Goal: Task Accomplishment & Management: Manage account settings

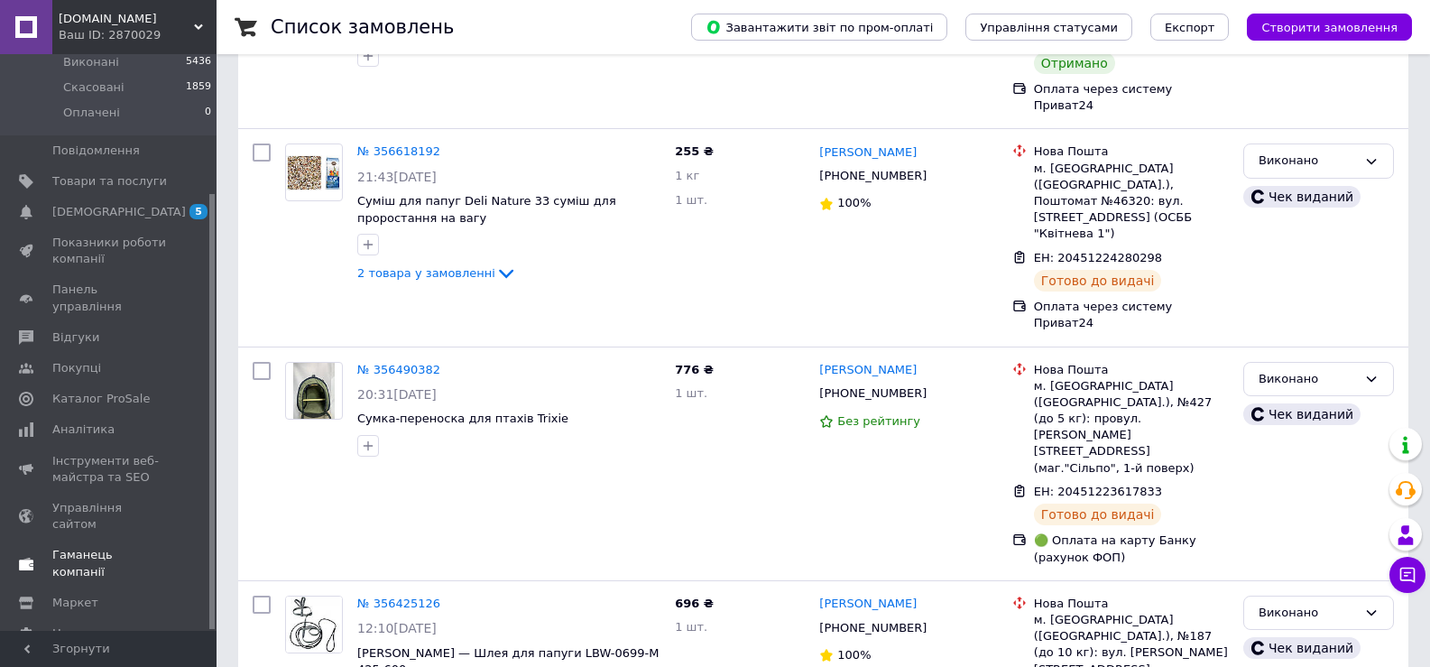
scroll to position [271, 0]
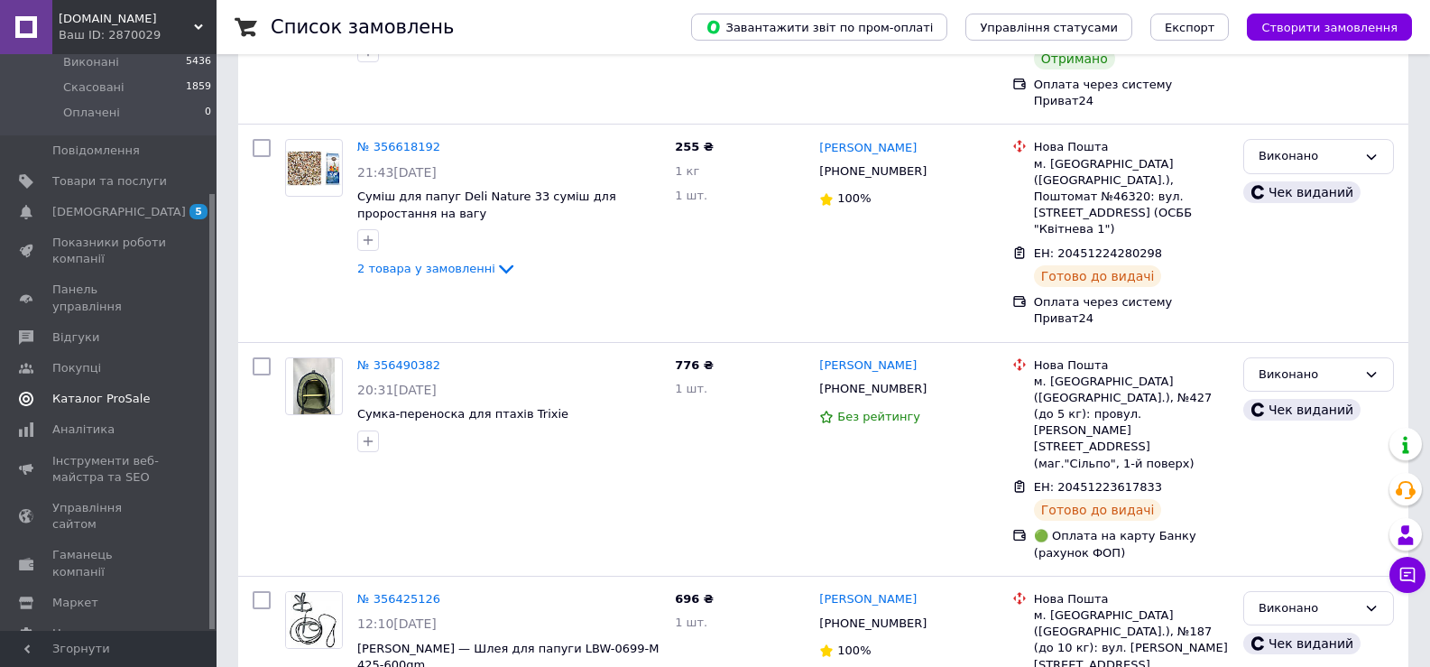
click at [106, 391] on span "Каталог ProSale" at bounding box center [100, 399] width 97 height 16
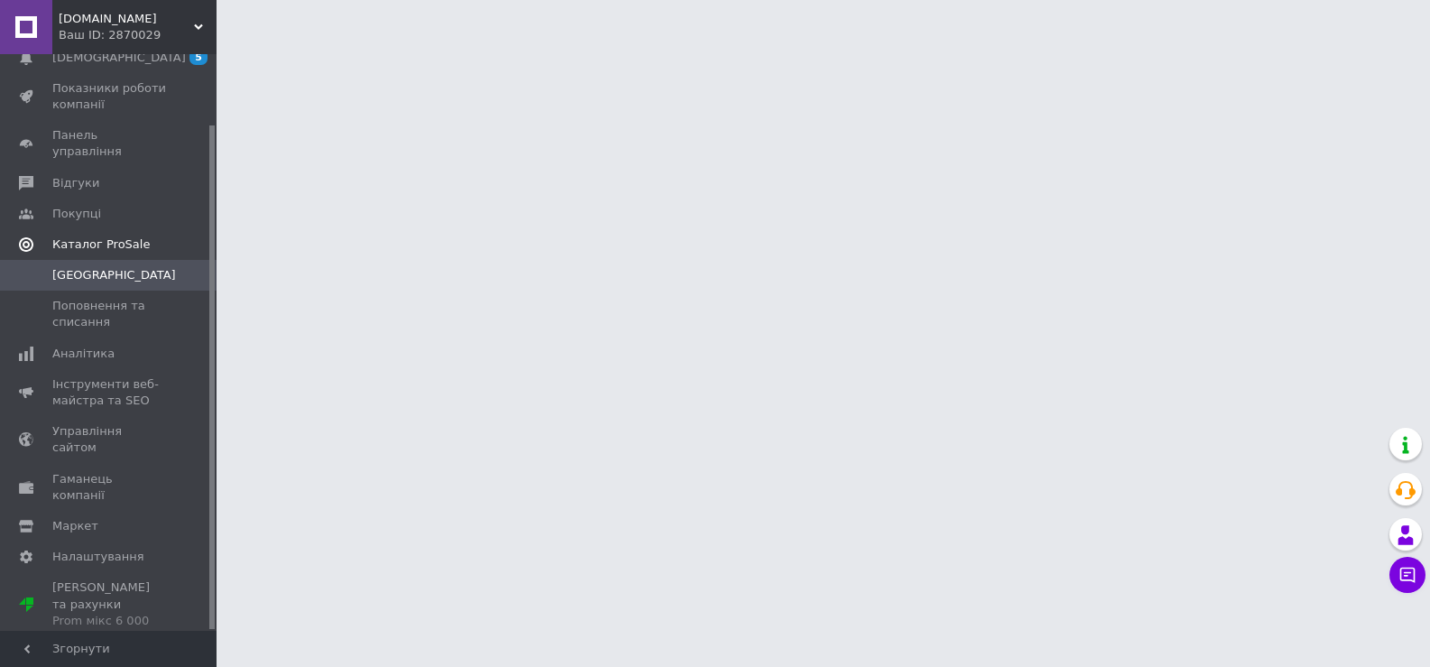
scroll to position [80, 0]
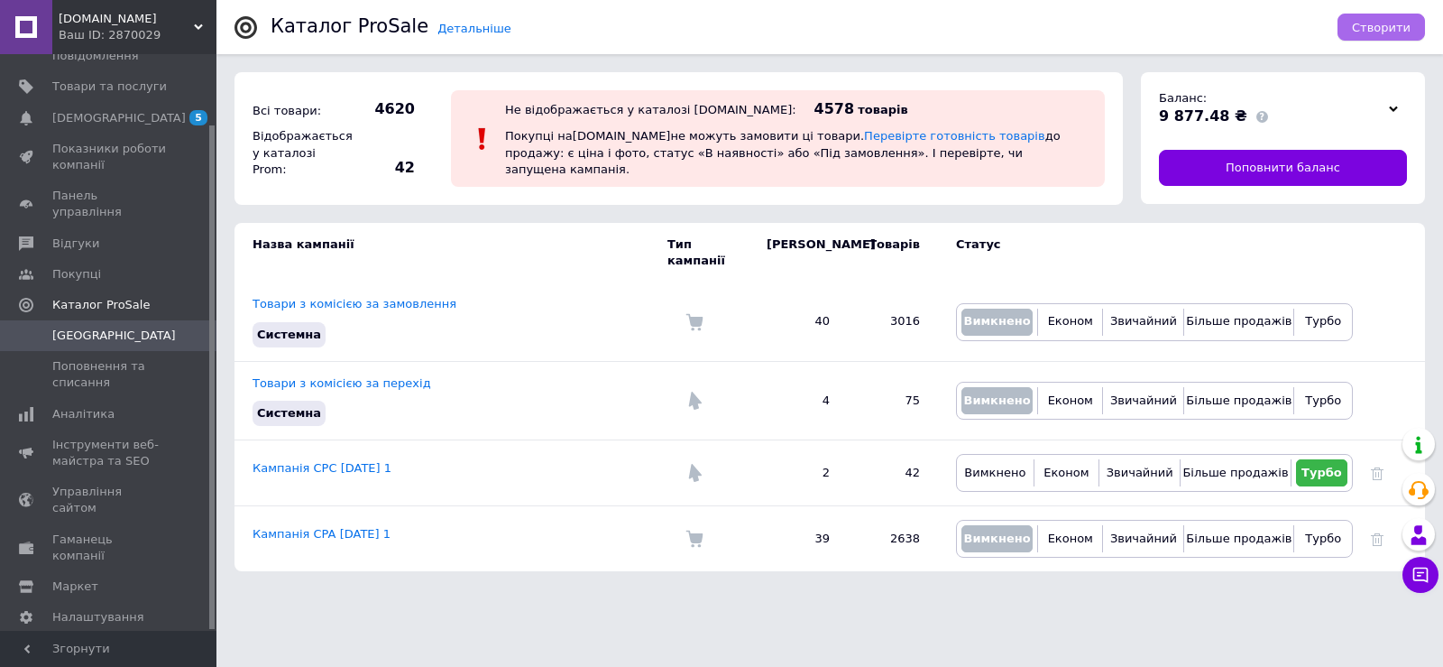
click at [1376, 32] on span "Створити" at bounding box center [1381, 28] width 59 height 14
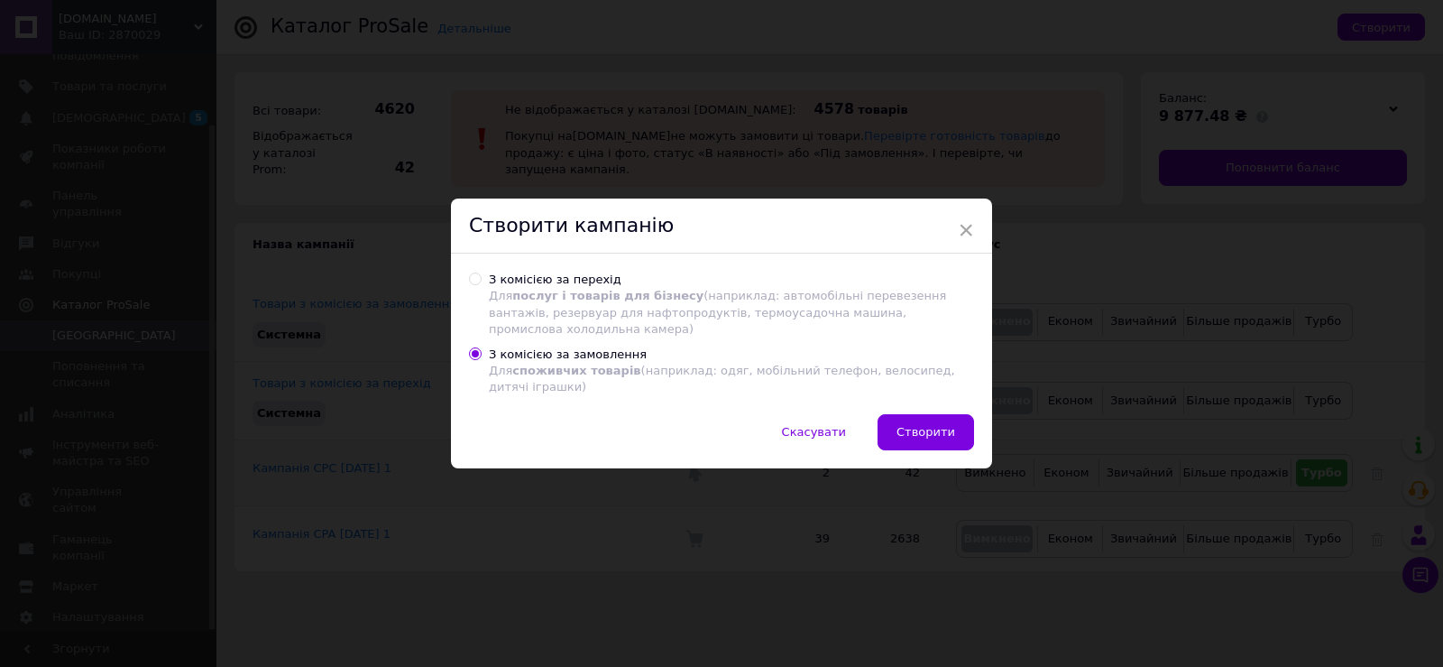
click at [907, 425] on span "Створити" at bounding box center [926, 432] width 59 height 14
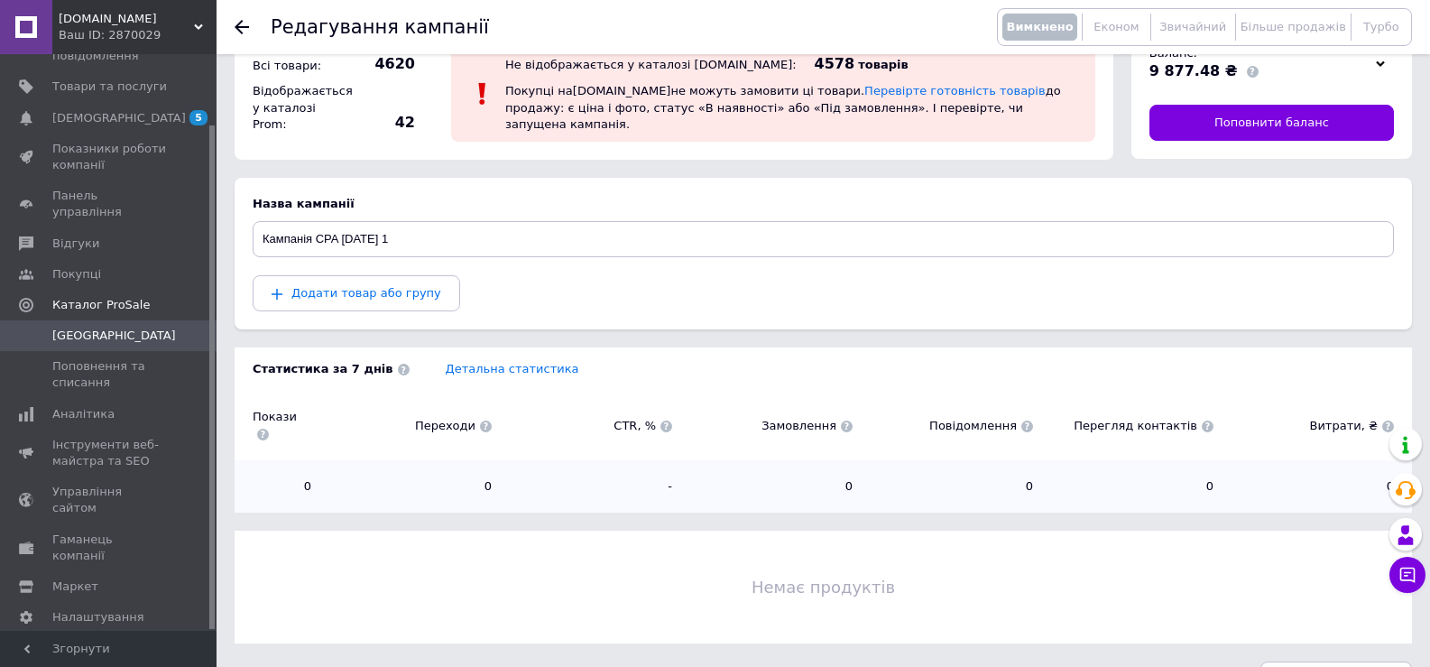
scroll to position [68, 0]
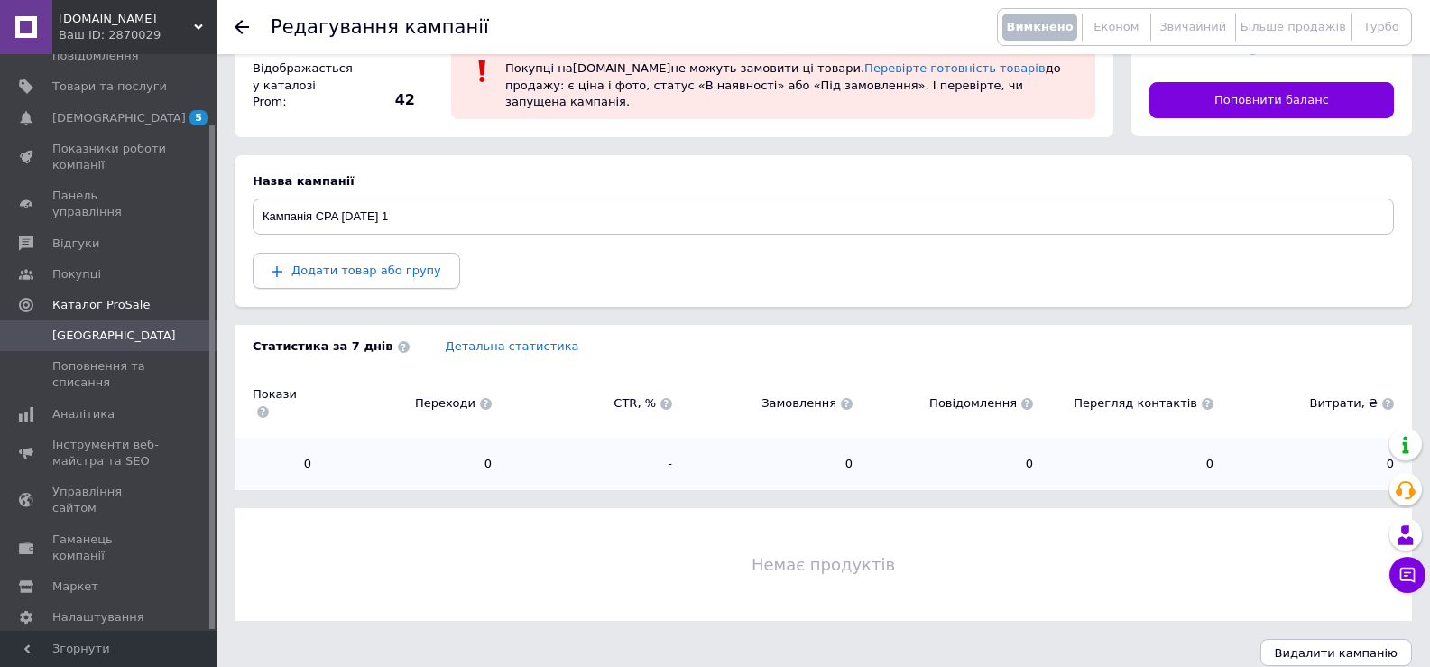
click at [334, 277] on span "Додати товар або групу" at bounding box center [357, 271] width 170 height 16
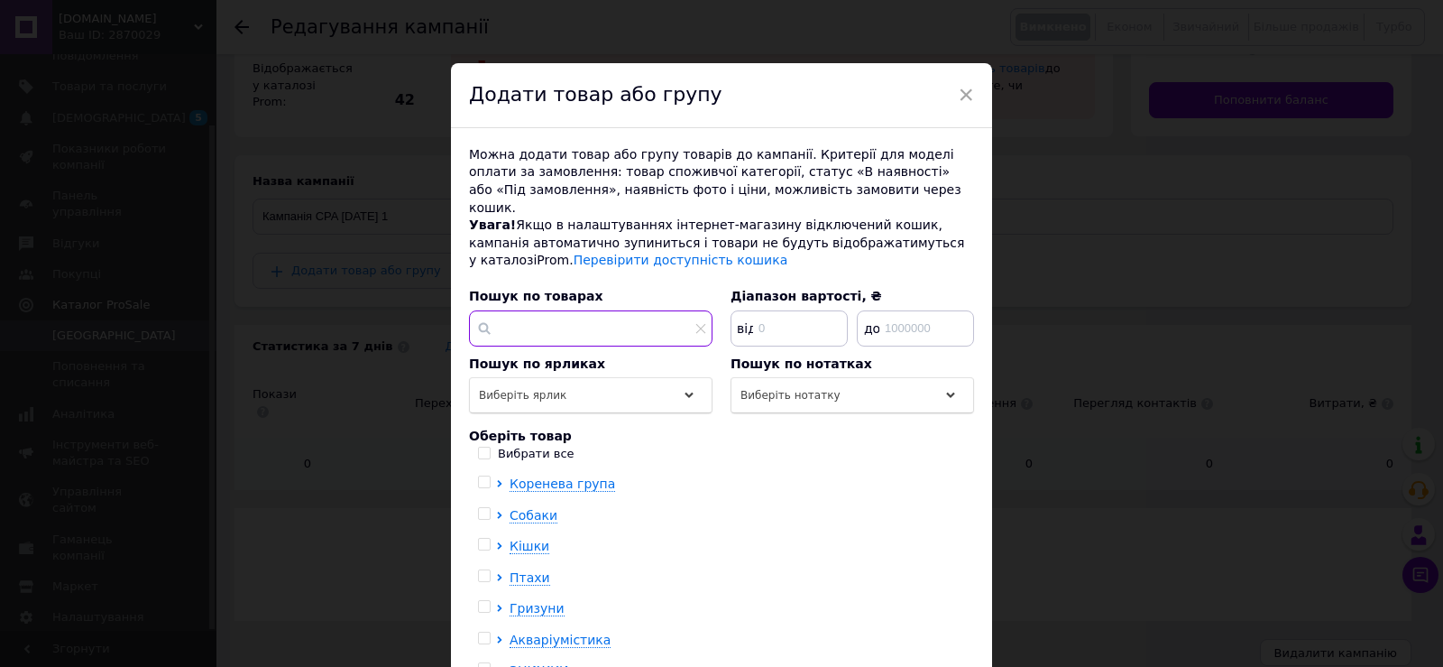
click at [587, 312] on input "text" at bounding box center [591, 328] width 244 height 36
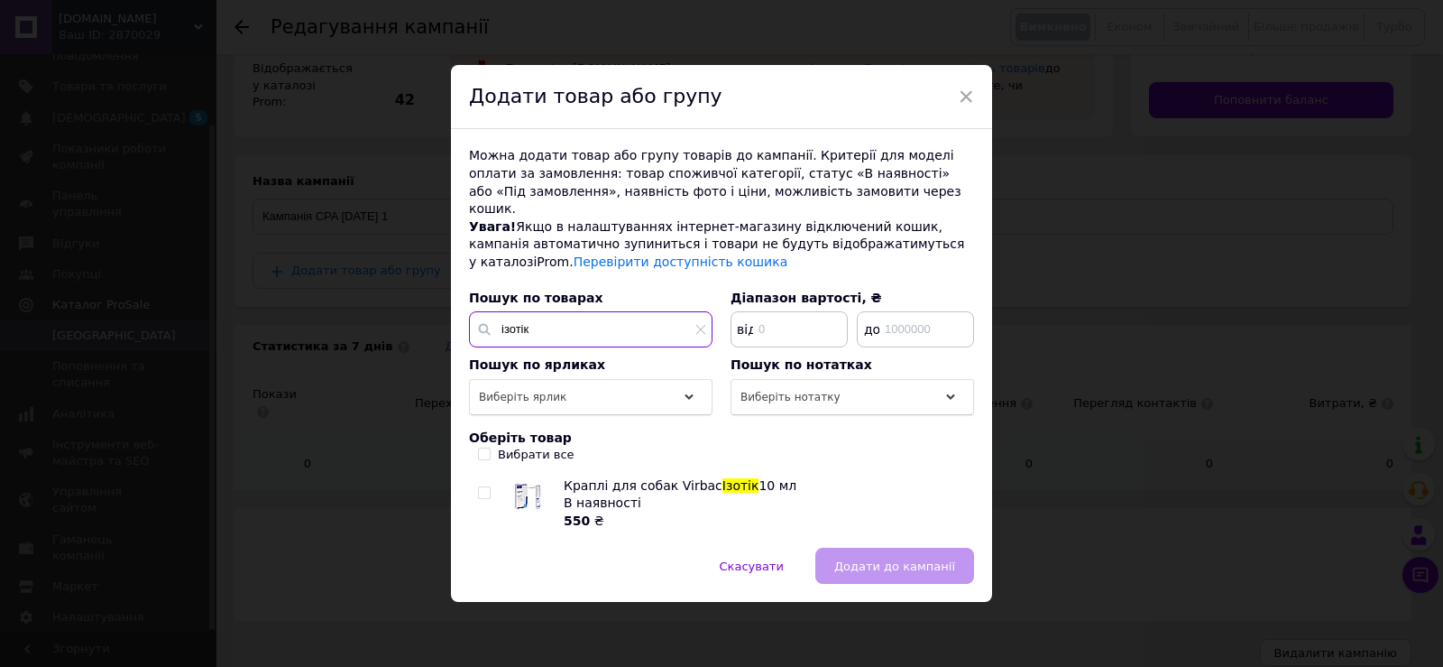
type input "ізотік"
click at [480, 487] on input "checkbox" at bounding box center [484, 493] width 12 height 12
checkbox input "true"
click at [924, 559] on span "Додати до кампанії" at bounding box center [894, 566] width 121 height 14
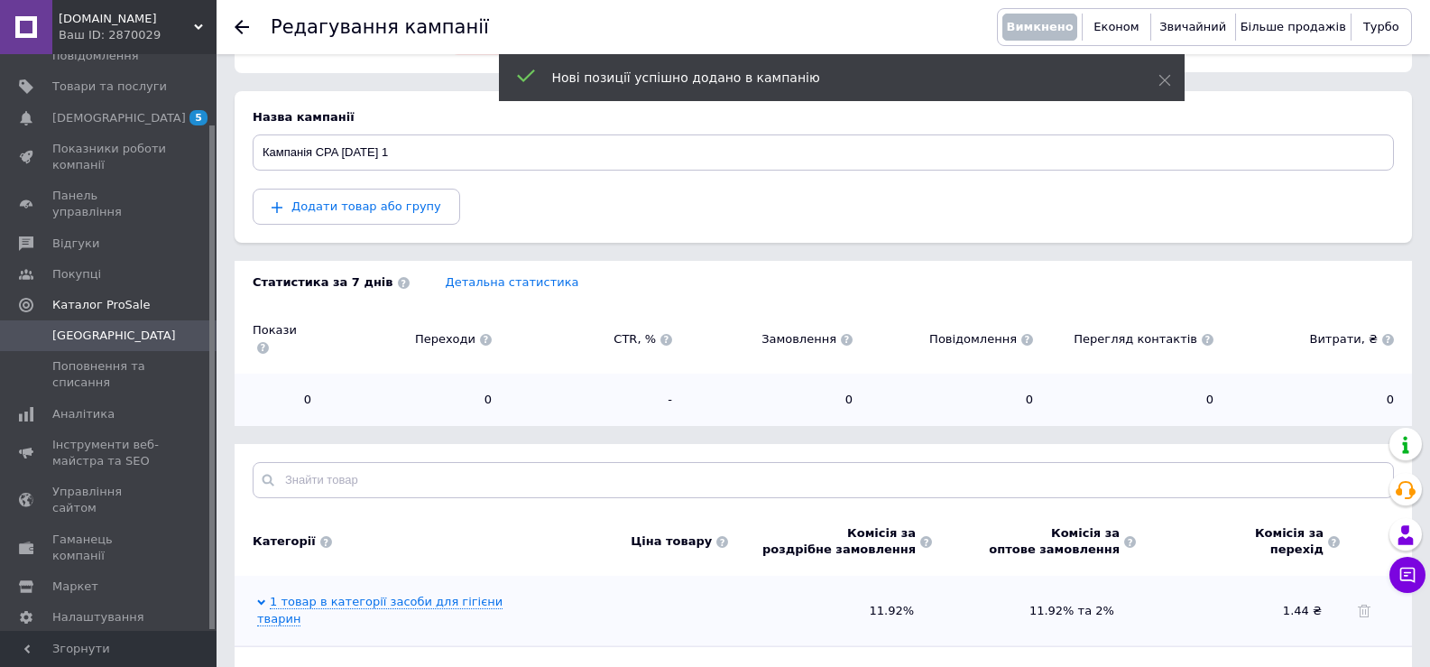
scroll to position [215, 0]
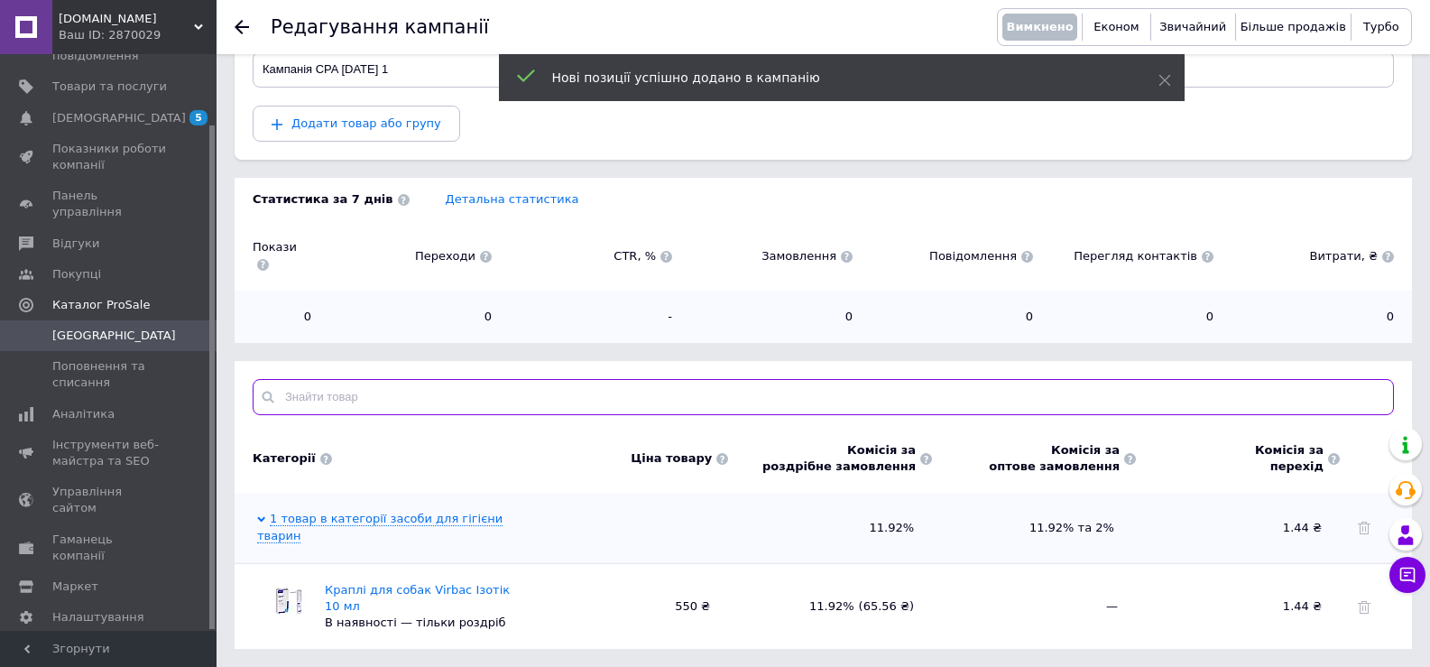
click at [401, 384] on input "text" at bounding box center [823, 397] width 1141 height 36
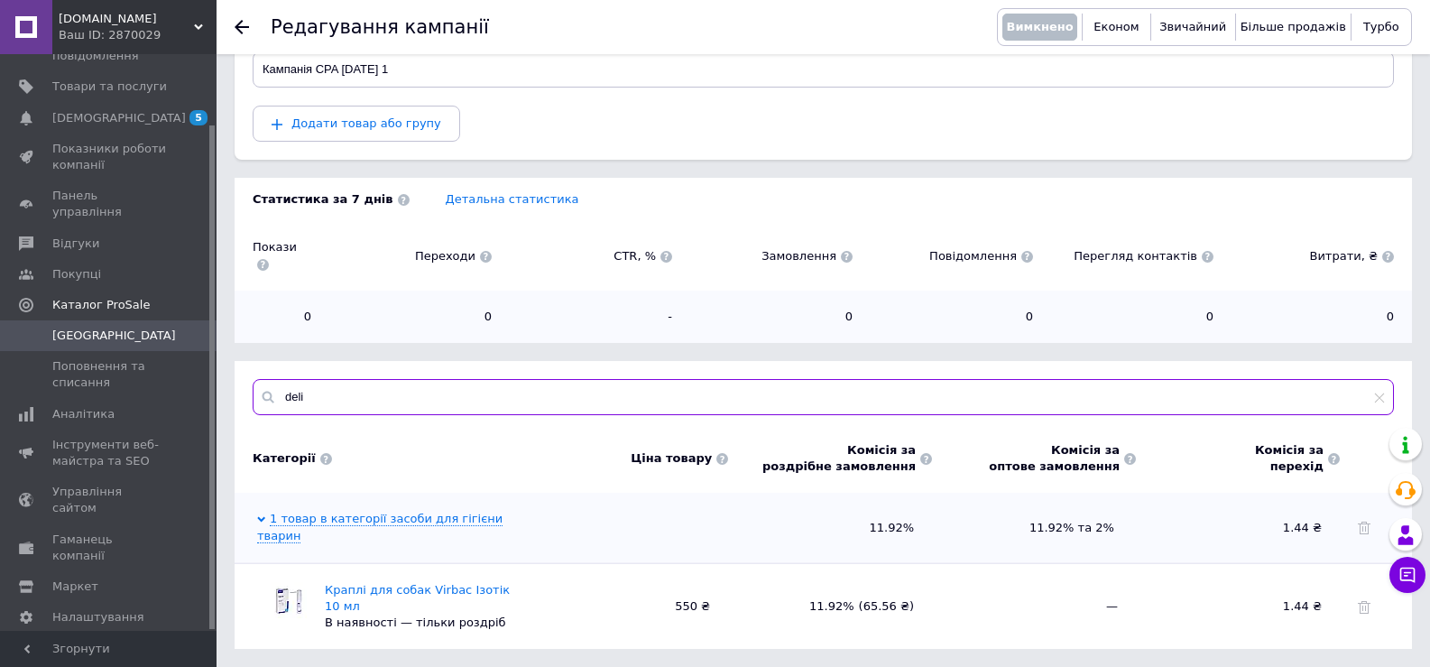
scroll to position [140, 0]
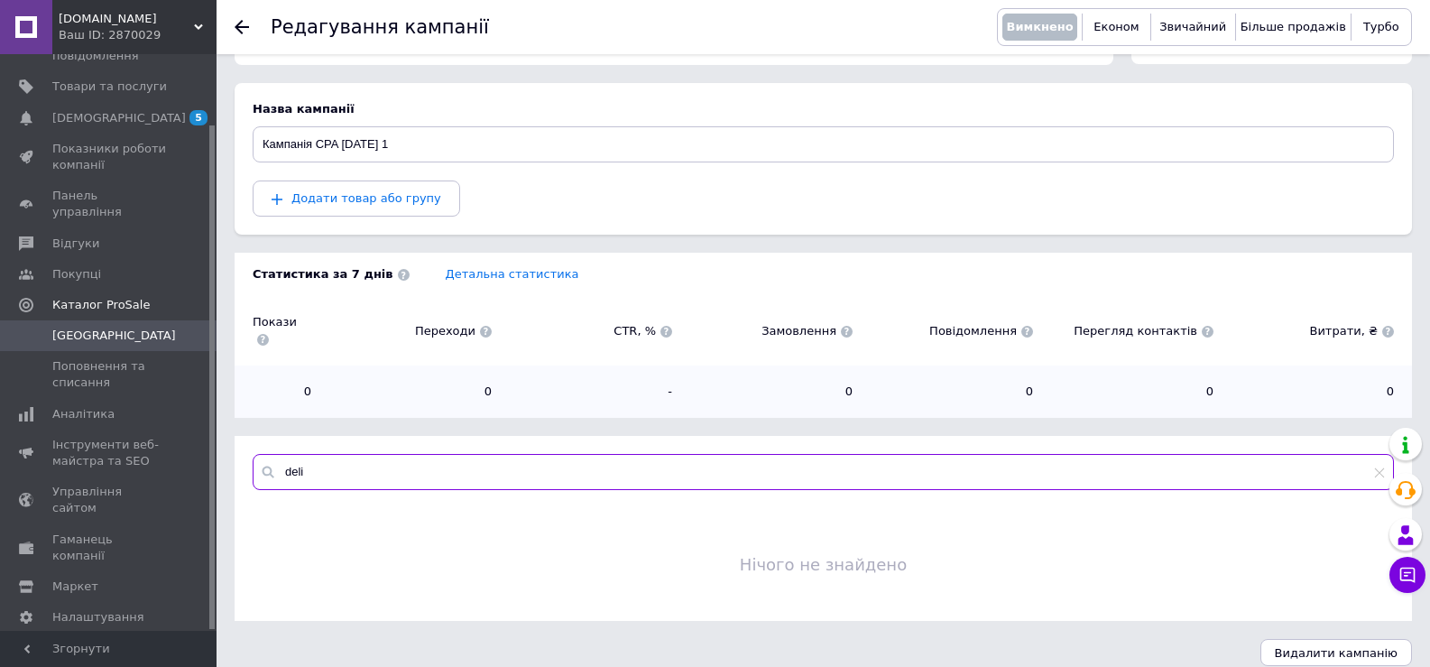
type input "deli"
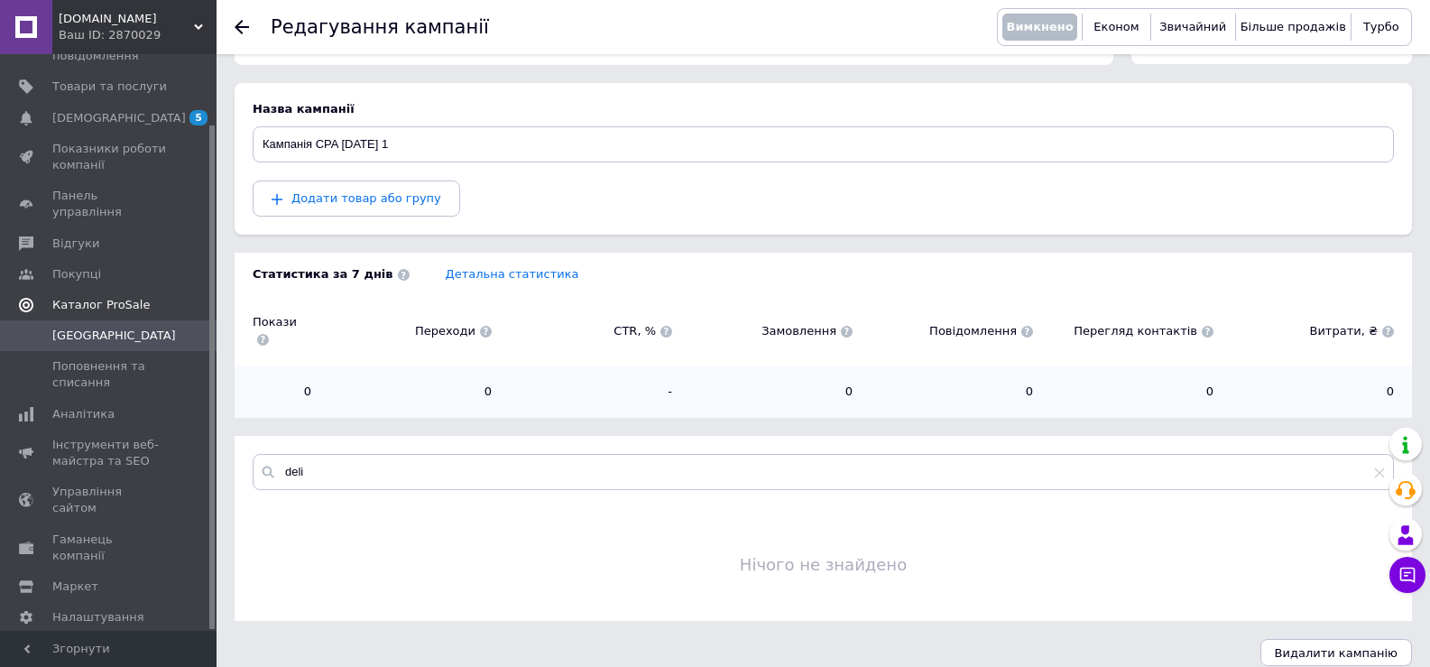
click at [60, 302] on link "Каталог ProSale" at bounding box center [111, 305] width 222 height 31
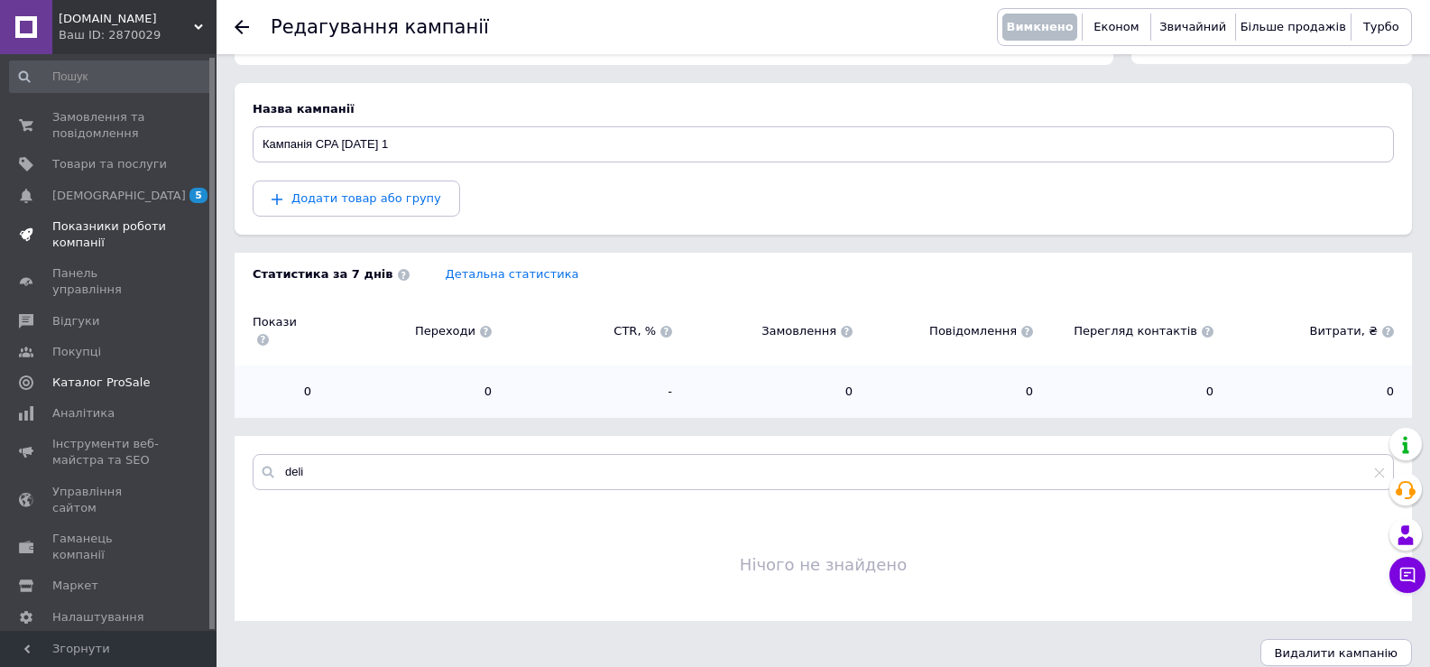
click at [87, 239] on span "Показники роботи компанії" at bounding box center [109, 234] width 115 height 32
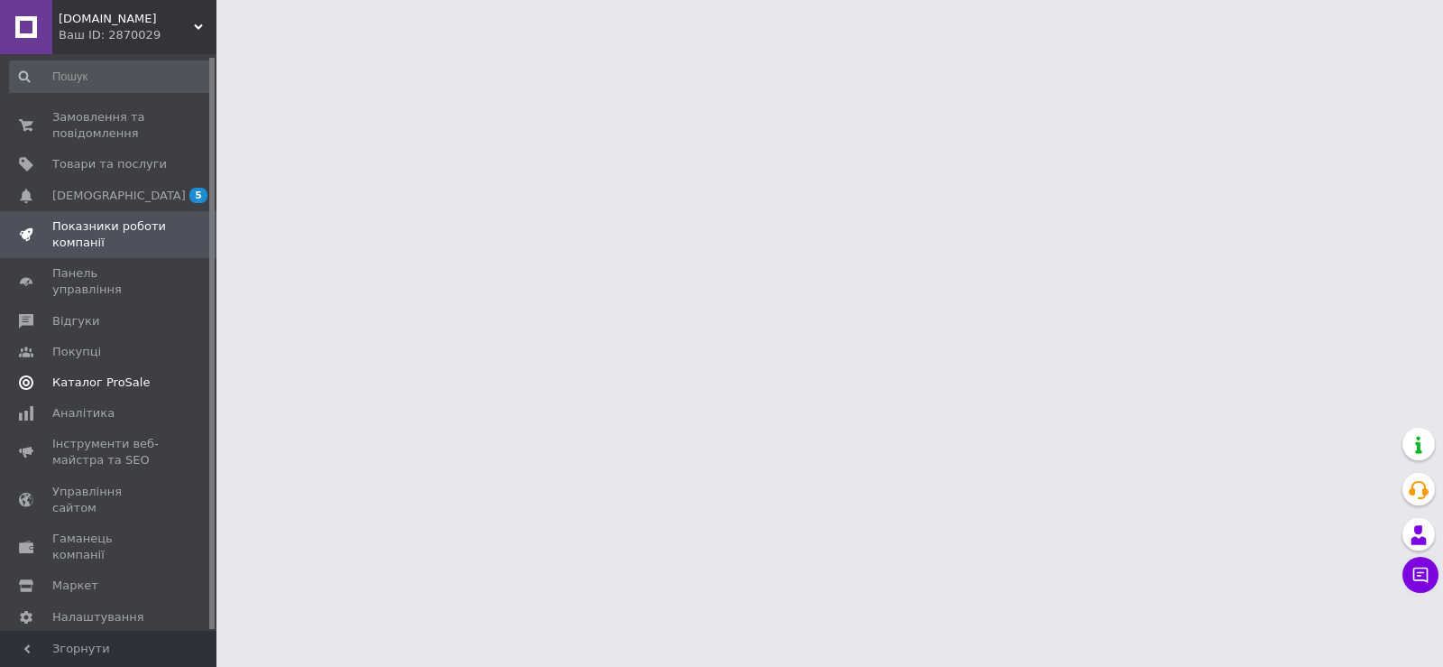
click at [103, 374] on span "Каталог ProSale" at bounding box center [100, 382] width 97 height 16
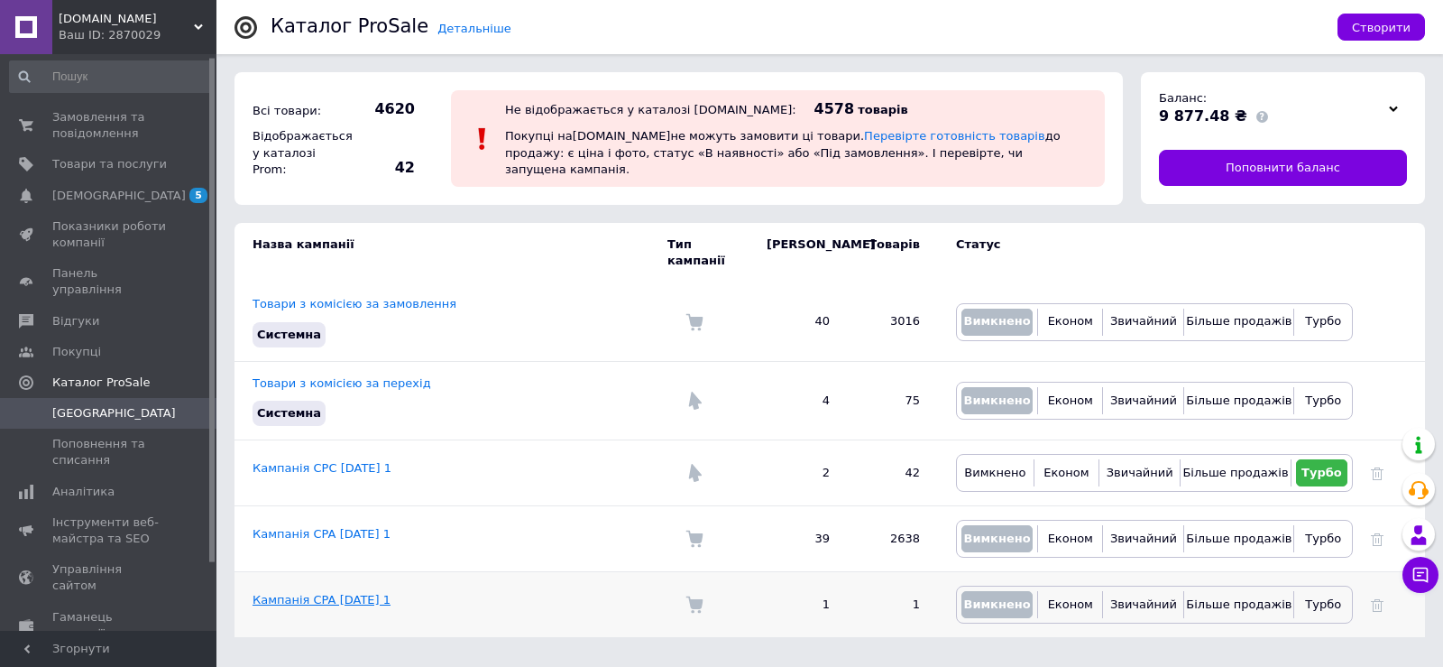
click at [300, 593] on link "Кампанія CPA 12.08.2025 1" at bounding box center [322, 600] width 138 height 14
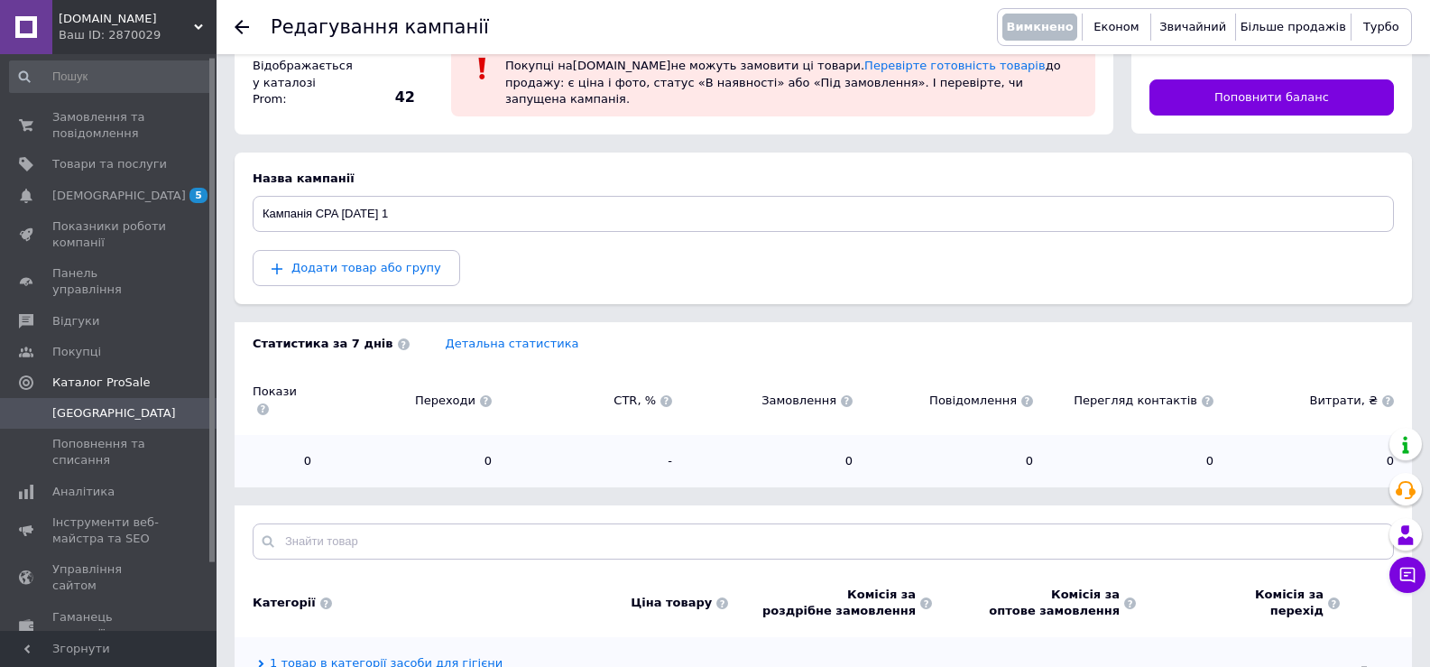
scroll to position [141, 0]
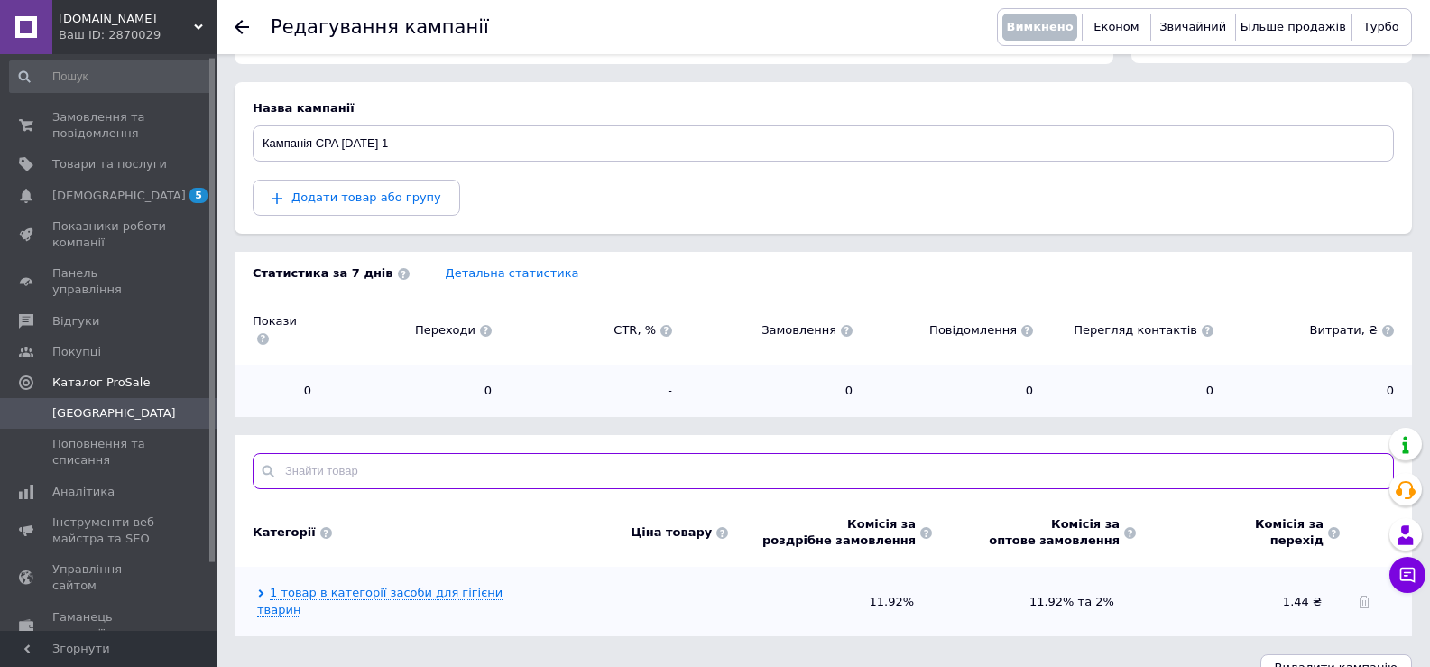
click at [403, 458] on input "text" at bounding box center [823, 471] width 1141 height 36
paste input "Deli Nature A57"
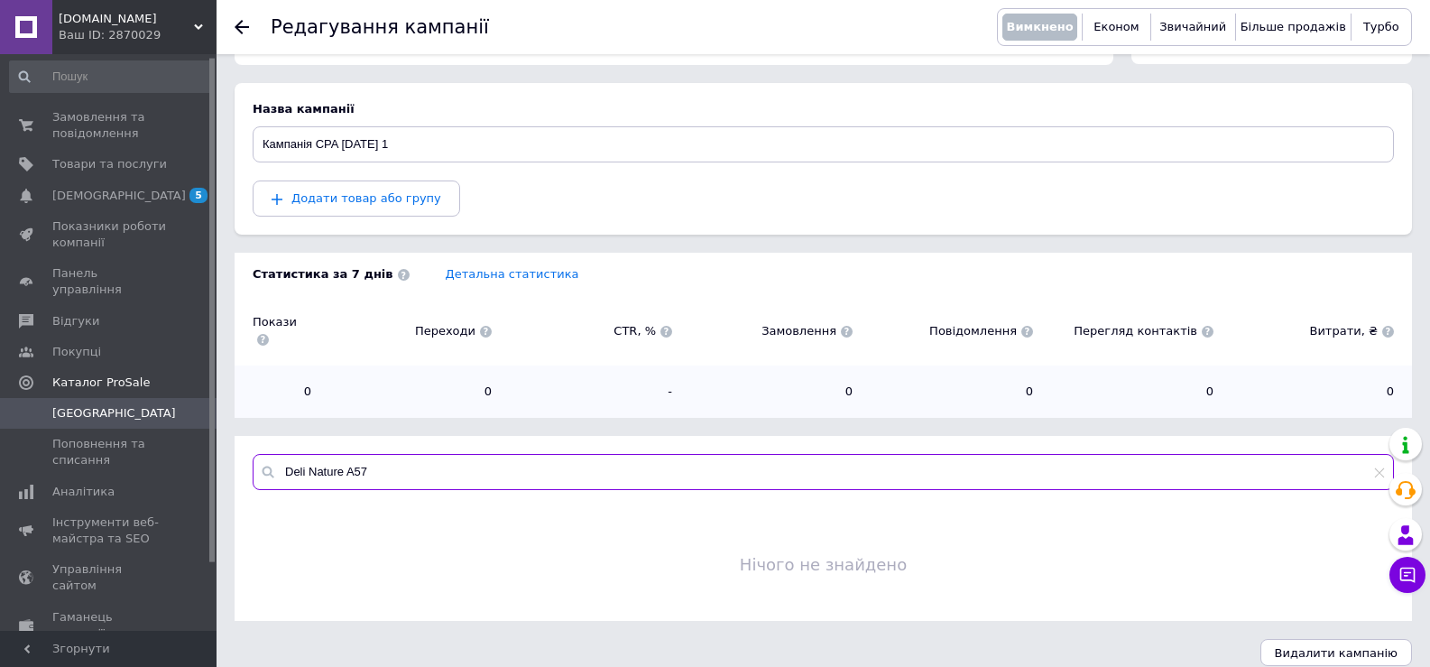
type input "Deli Nature A57"
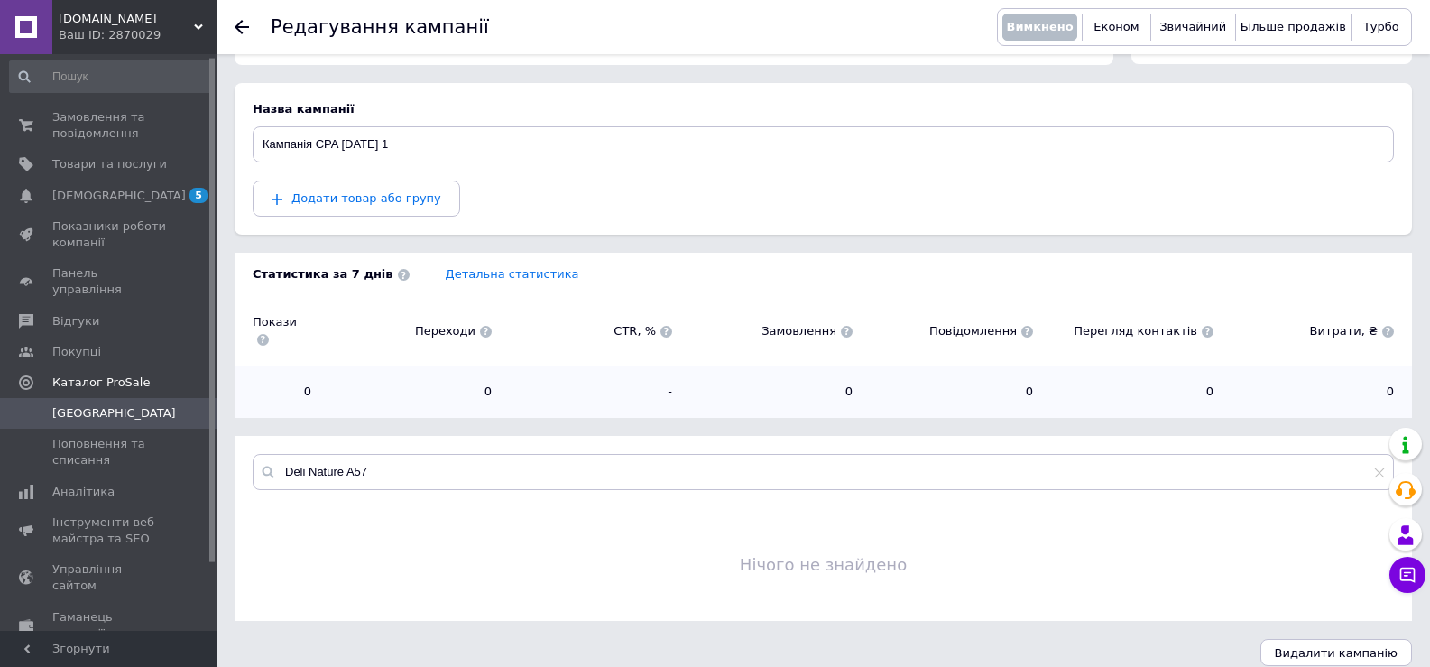
click at [96, 405] on span "Кампанії" at bounding box center [114, 413] width 124 height 16
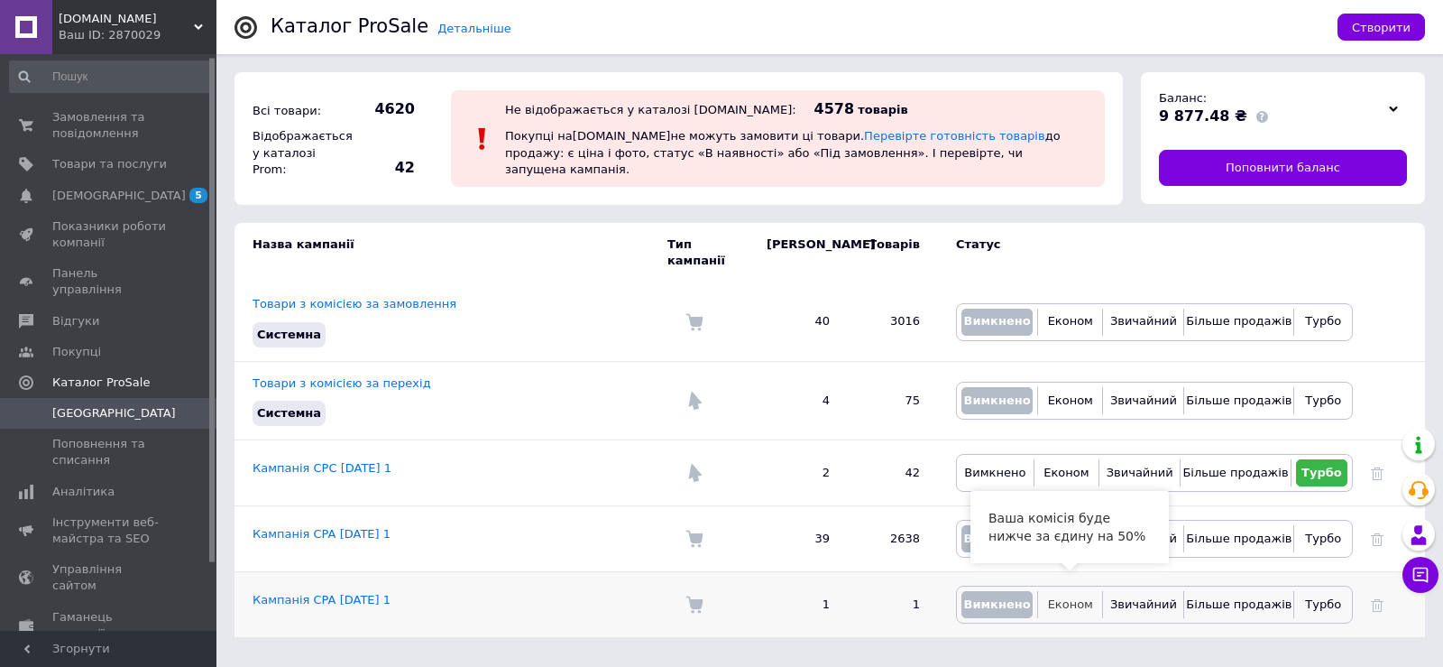
click at [1077, 597] on span "Економ" at bounding box center [1070, 604] width 45 height 14
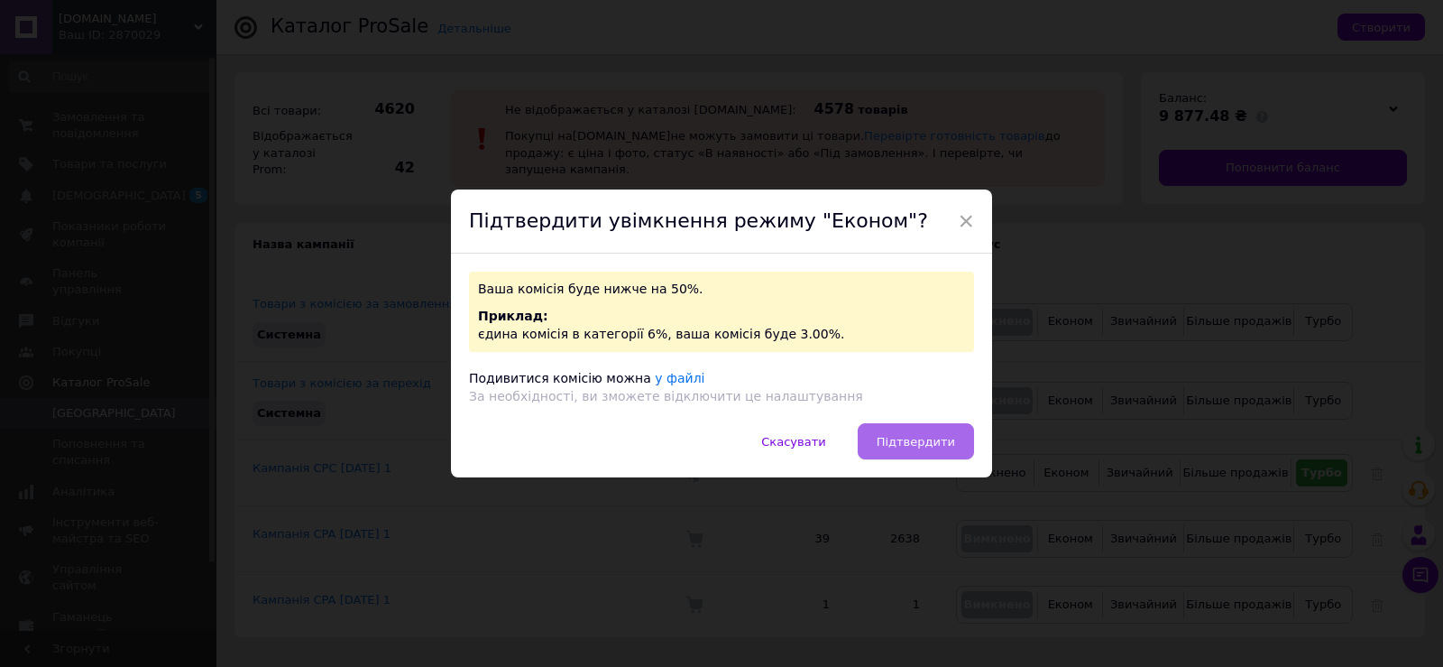
click at [895, 435] on span "Підтвердити" at bounding box center [916, 442] width 78 height 14
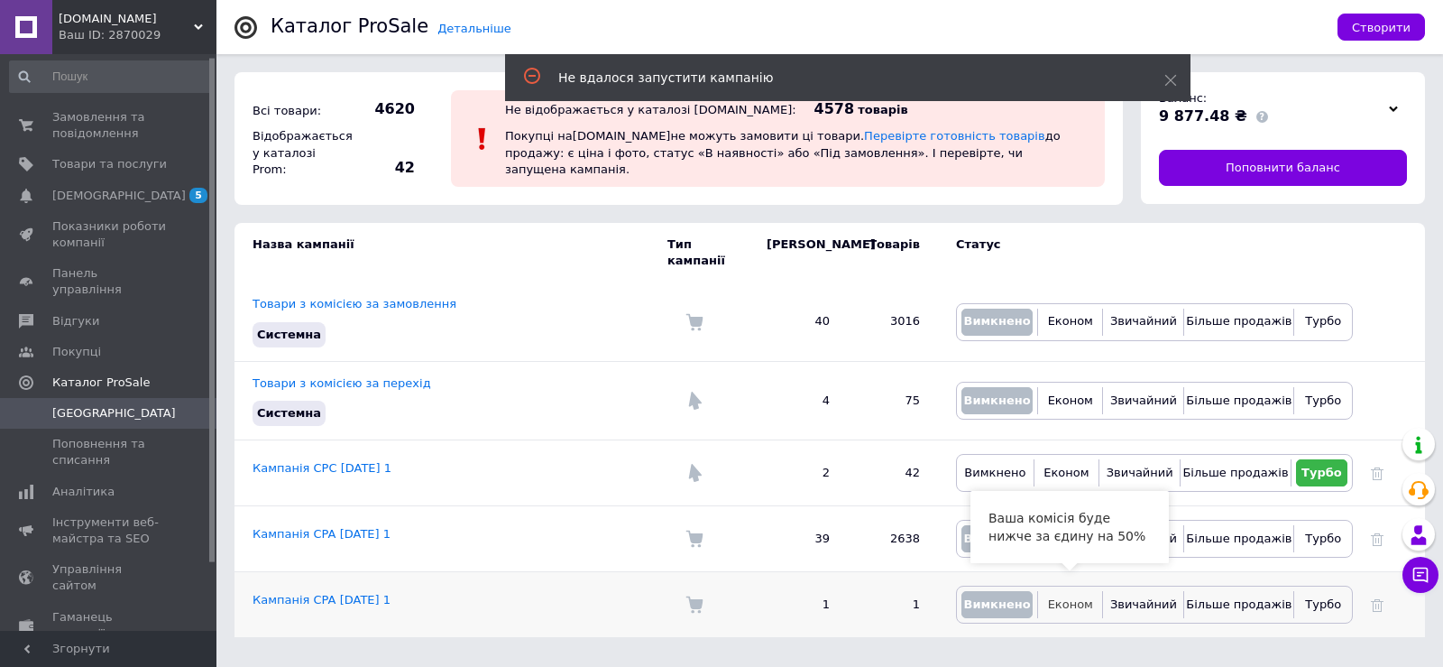
click at [1073, 597] on span "Економ" at bounding box center [1070, 604] width 45 height 14
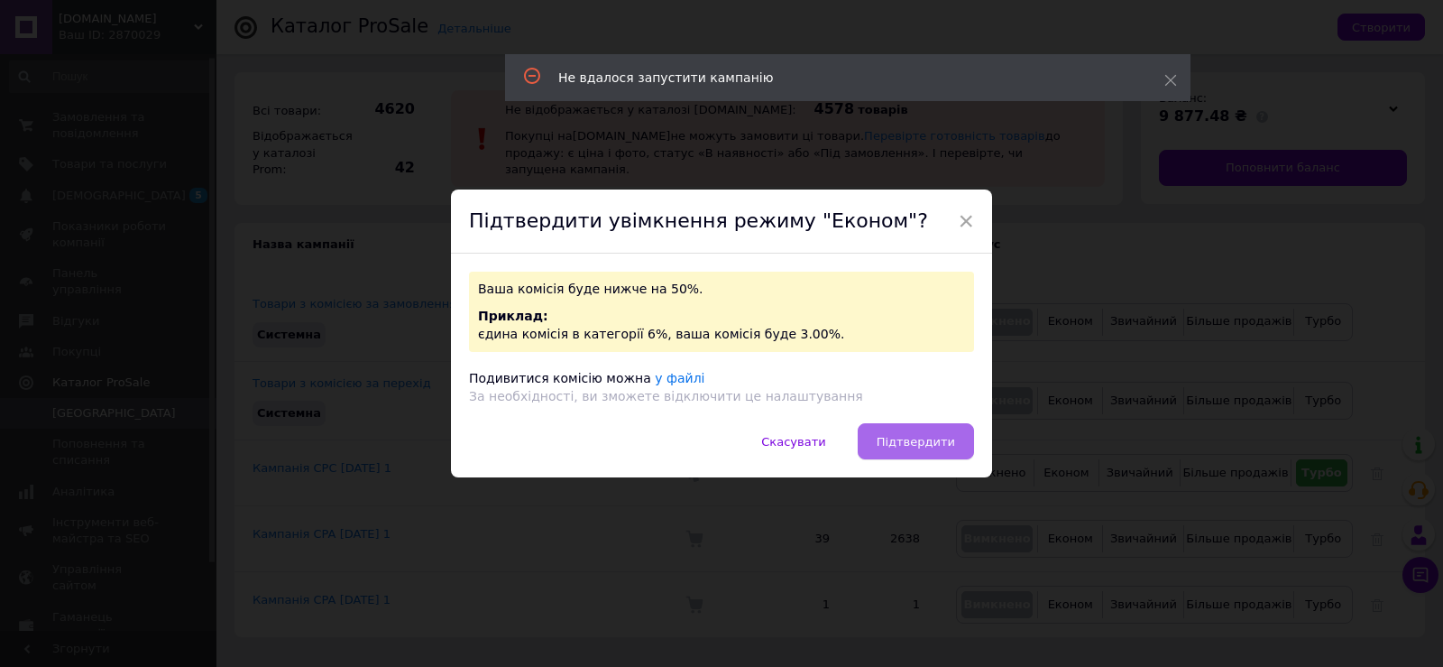
click at [896, 447] on span "Підтвердити" at bounding box center [916, 442] width 78 height 14
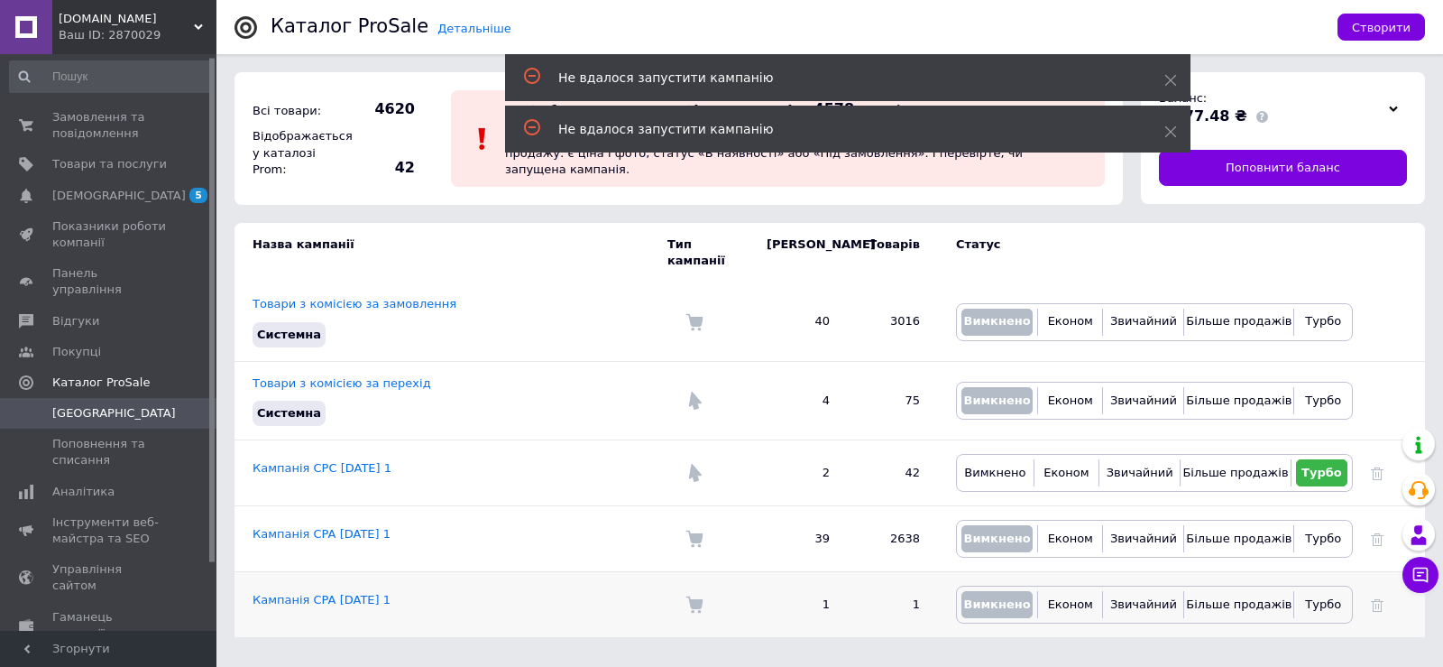
click at [357, 590] on td "Кампанія CPA 12.08.2025 1" at bounding box center [451, 605] width 433 height 66
click at [359, 593] on link "Кампанія CPA 12.08.2025 1" at bounding box center [322, 600] width 138 height 14
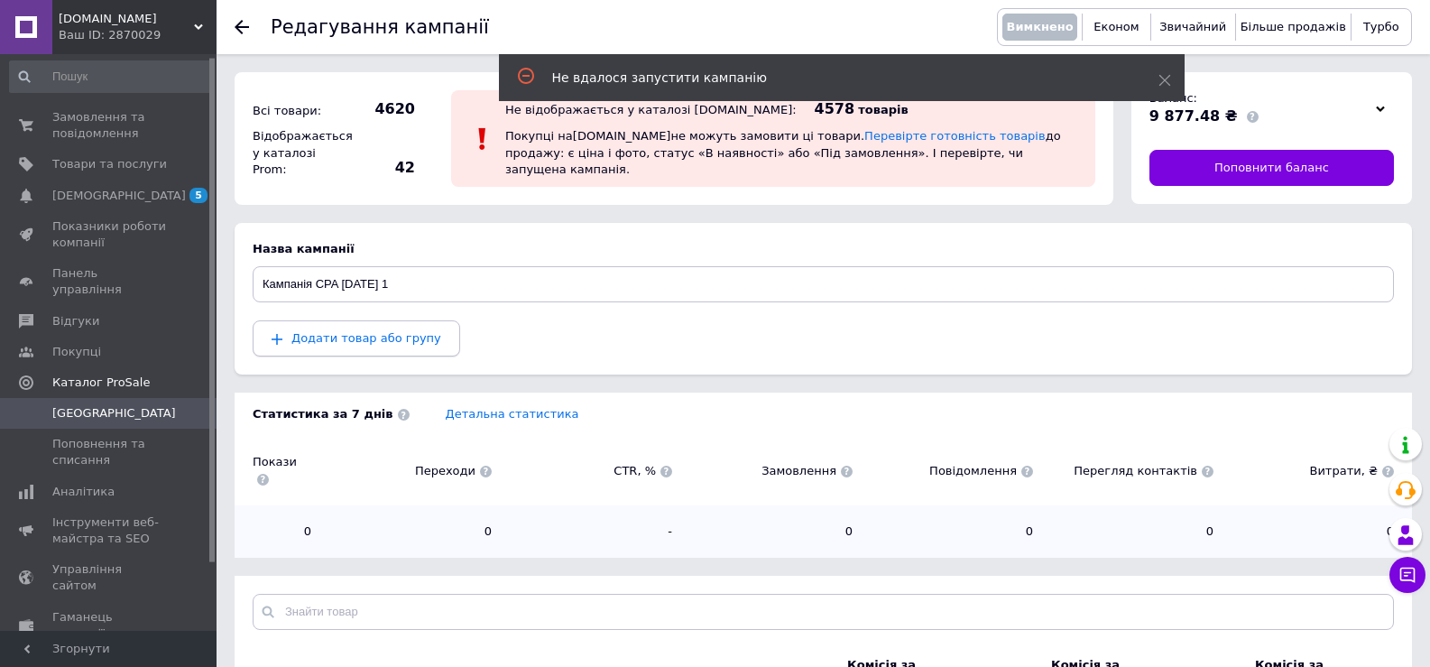
click at [373, 341] on span "Додати товар або групу" at bounding box center [366, 338] width 150 height 14
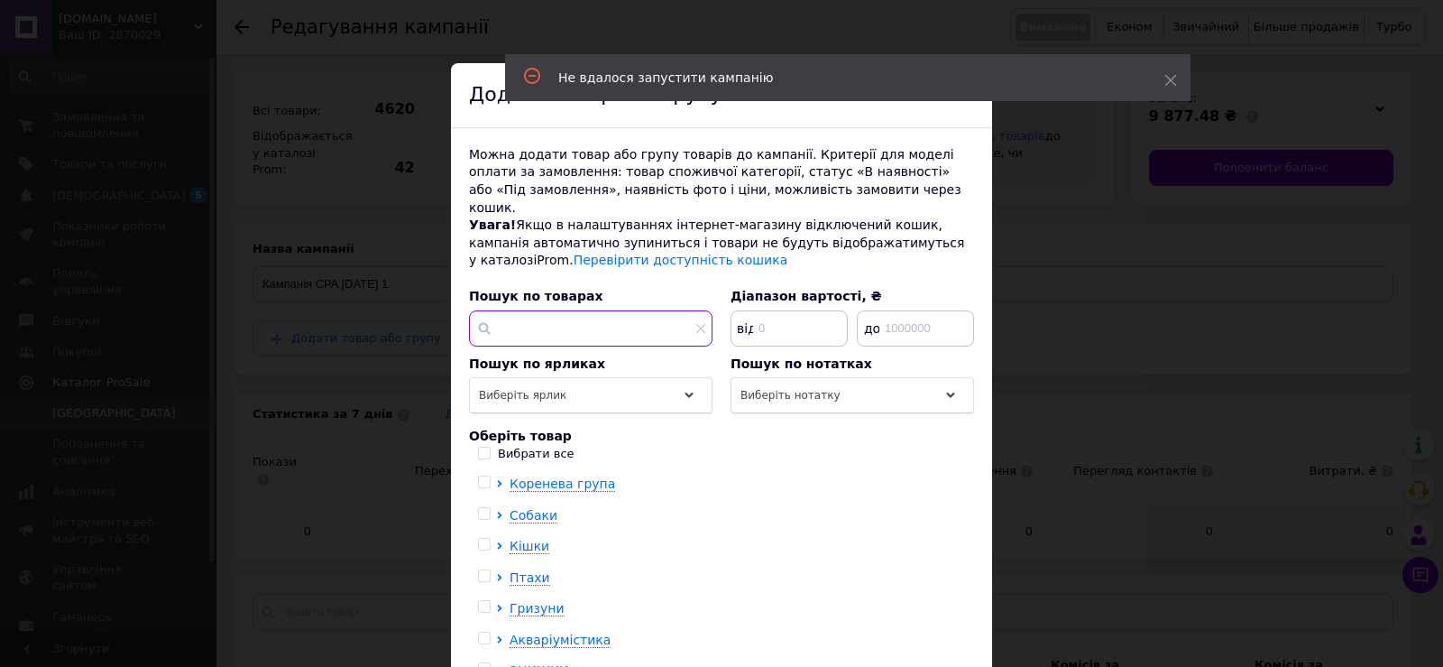
click at [548, 310] on input "text" at bounding box center [591, 328] width 244 height 36
paste input "Deli Nature A57"
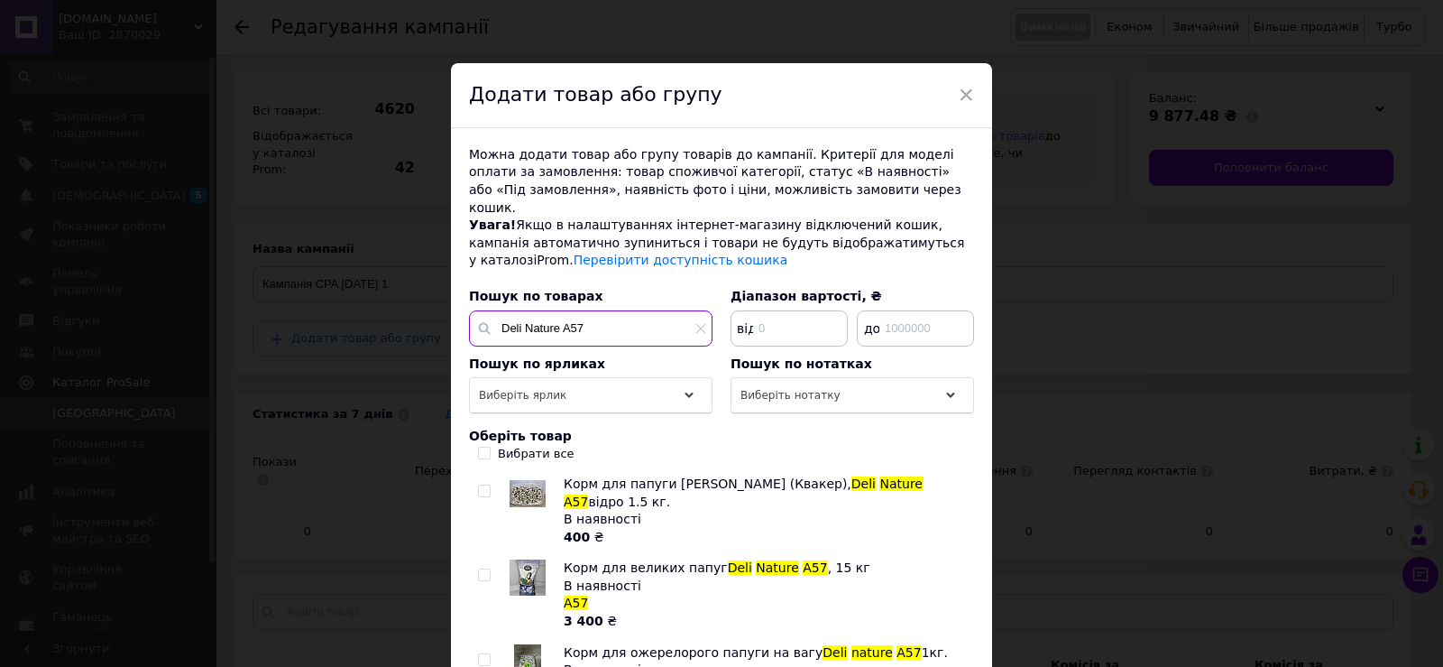
type input "Deli Nature A57"
click at [481, 485] on input "checkbox" at bounding box center [484, 491] width 12 height 12
checkbox input "true"
click at [484, 569] on input "checkbox" at bounding box center [484, 575] width 12 height 12
checkbox input "true"
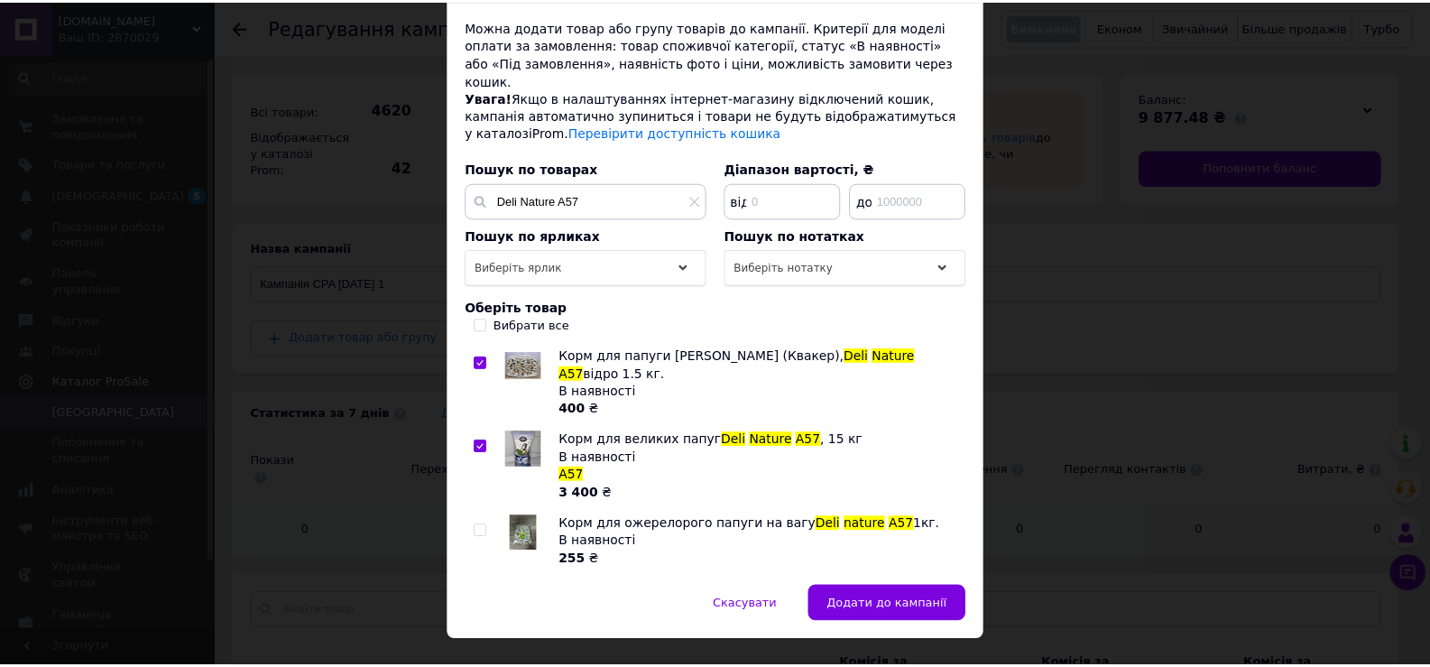
scroll to position [130, 0]
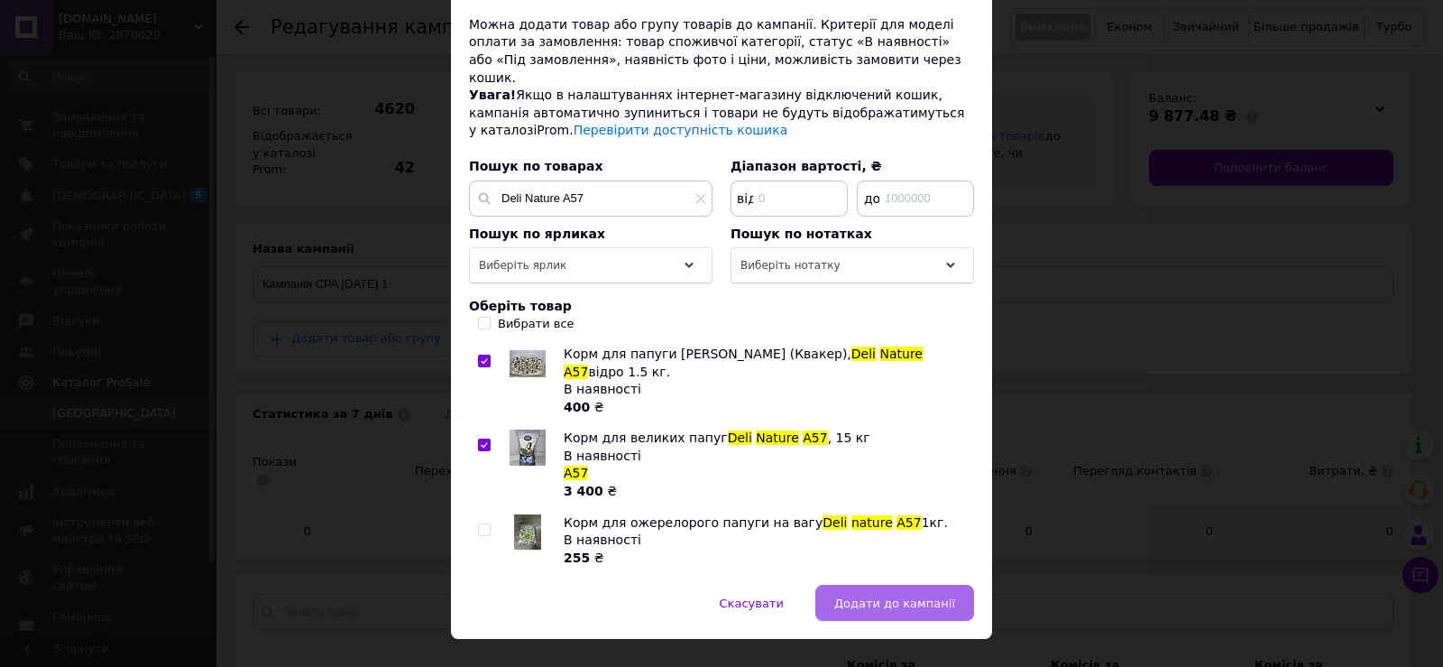
click at [882, 596] on span "Додати до кампанії" at bounding box center [894, 603] width 121 height 14
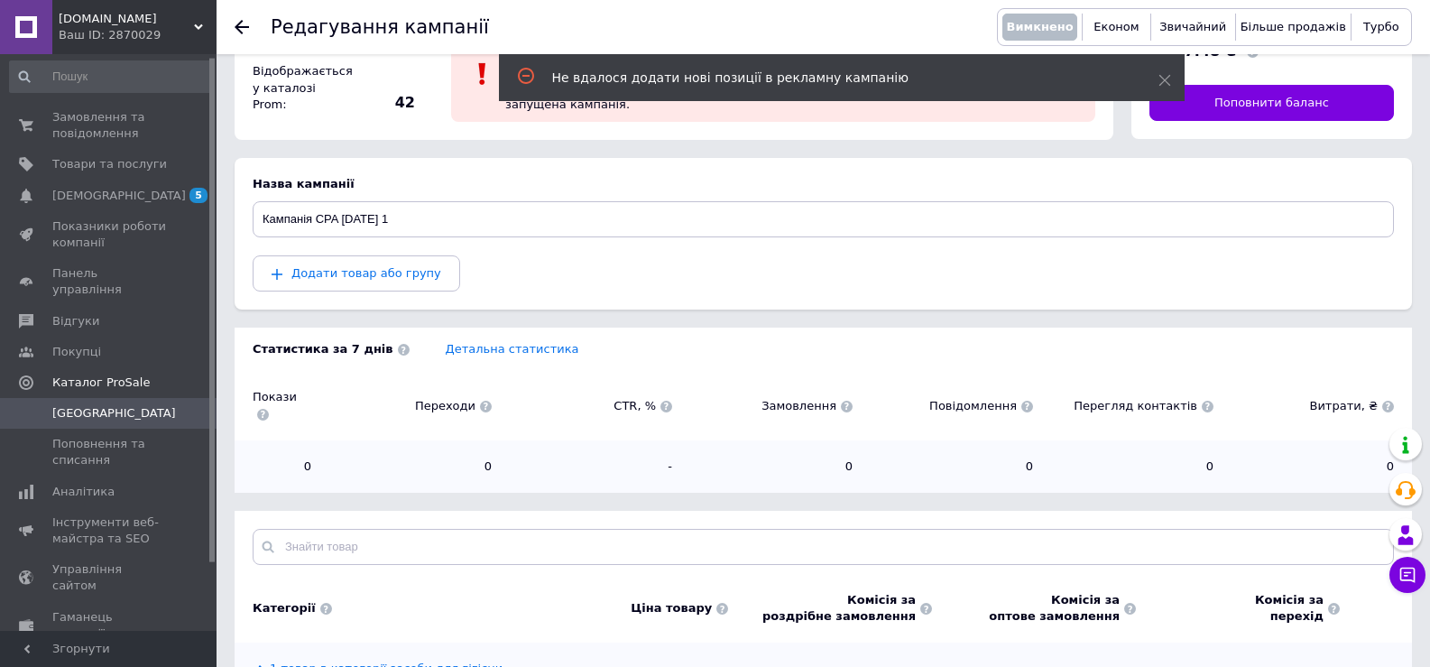
scroll to position [141, 0]
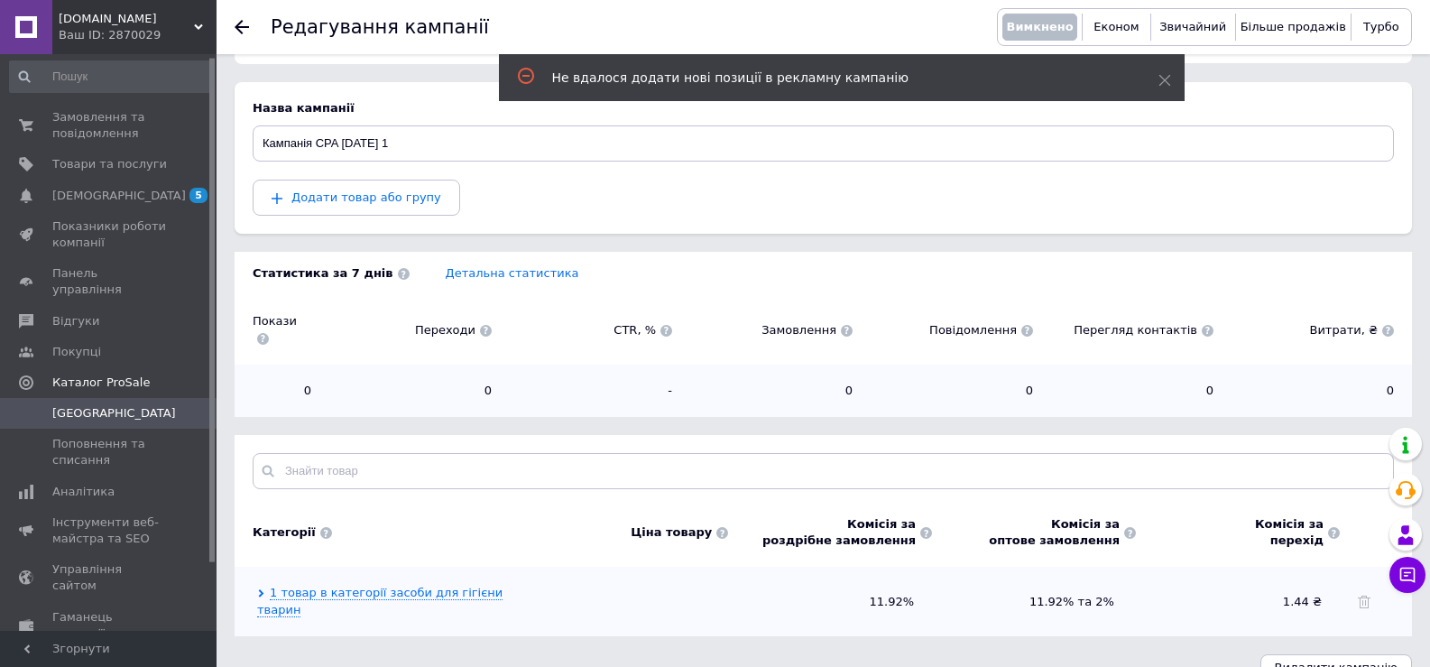
click at [85, 405] on span "Кампанії" at bounding box center [114, 413] width 124 height 16
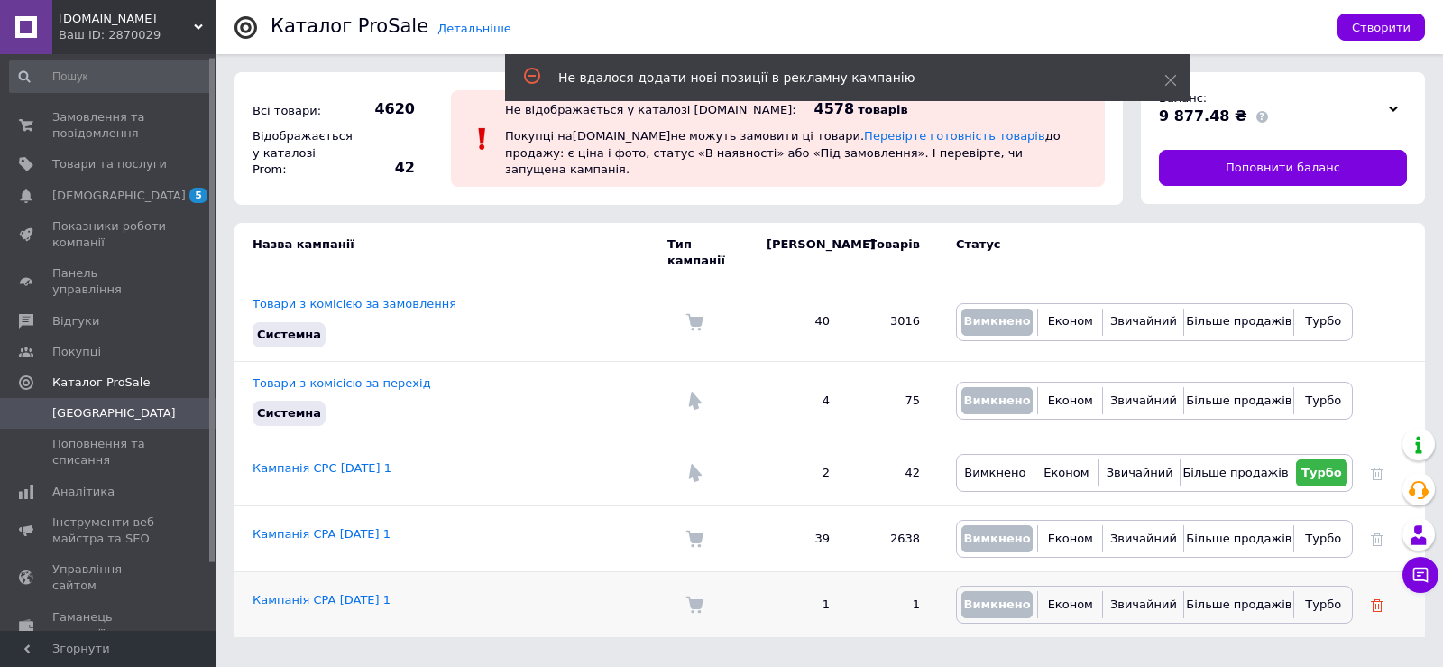
click at [1383, 599] on icon at bounding box center [1377, 605] width 13 height 13
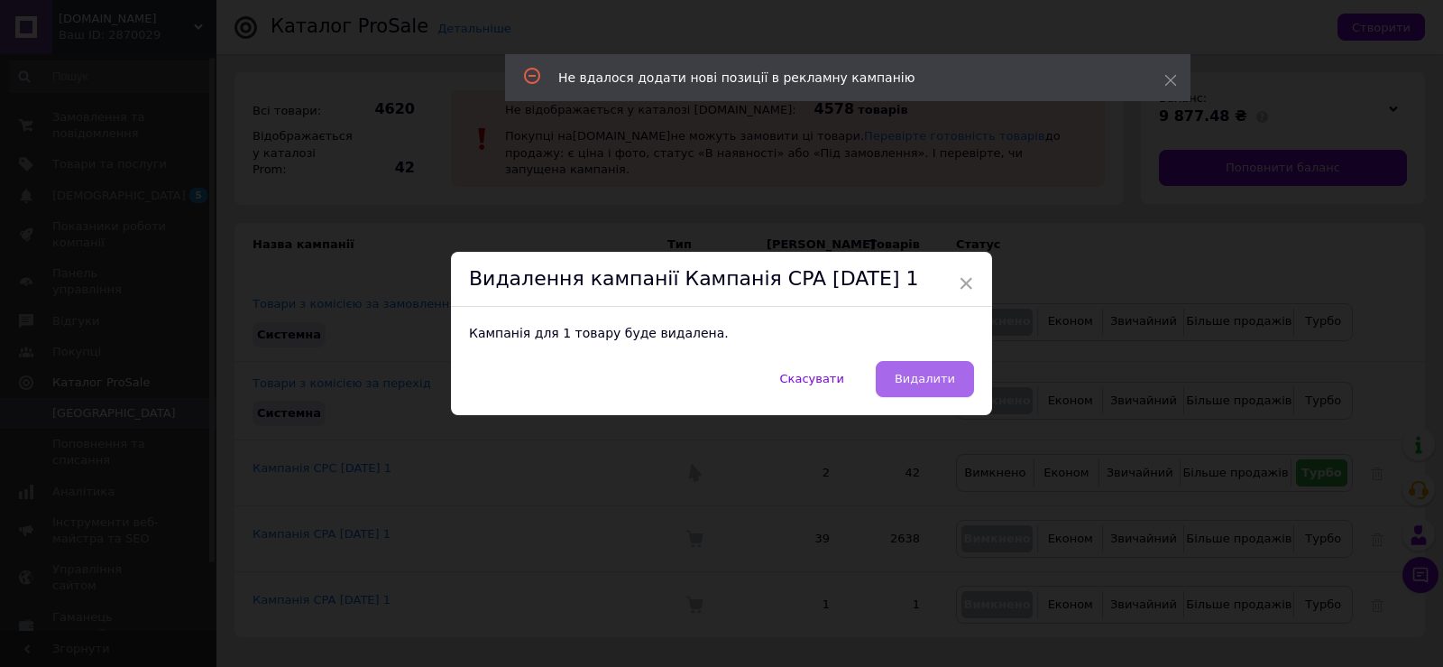
click at [918, 378] on span "Видалити" at bounding box center [925, 379] width 60 height 14
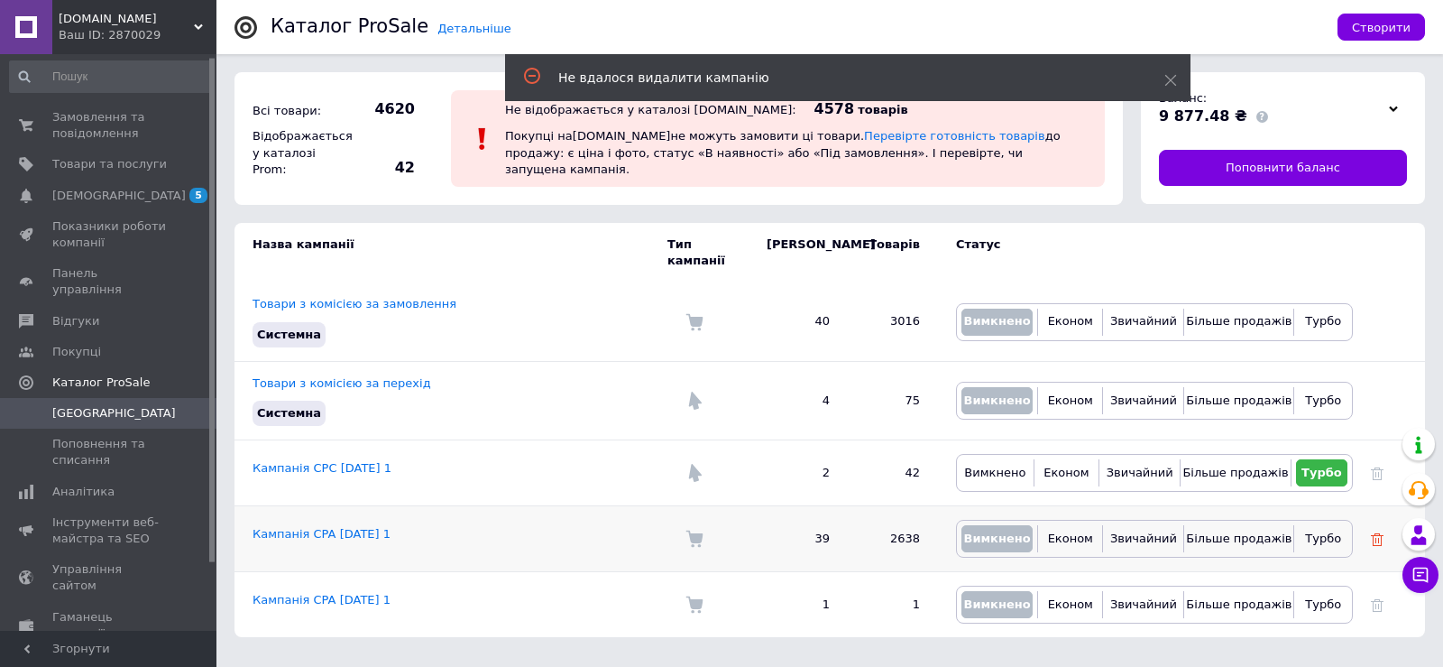
click at [1377, 533] on icon at bounding box center [1377, 539] width 13 height 13
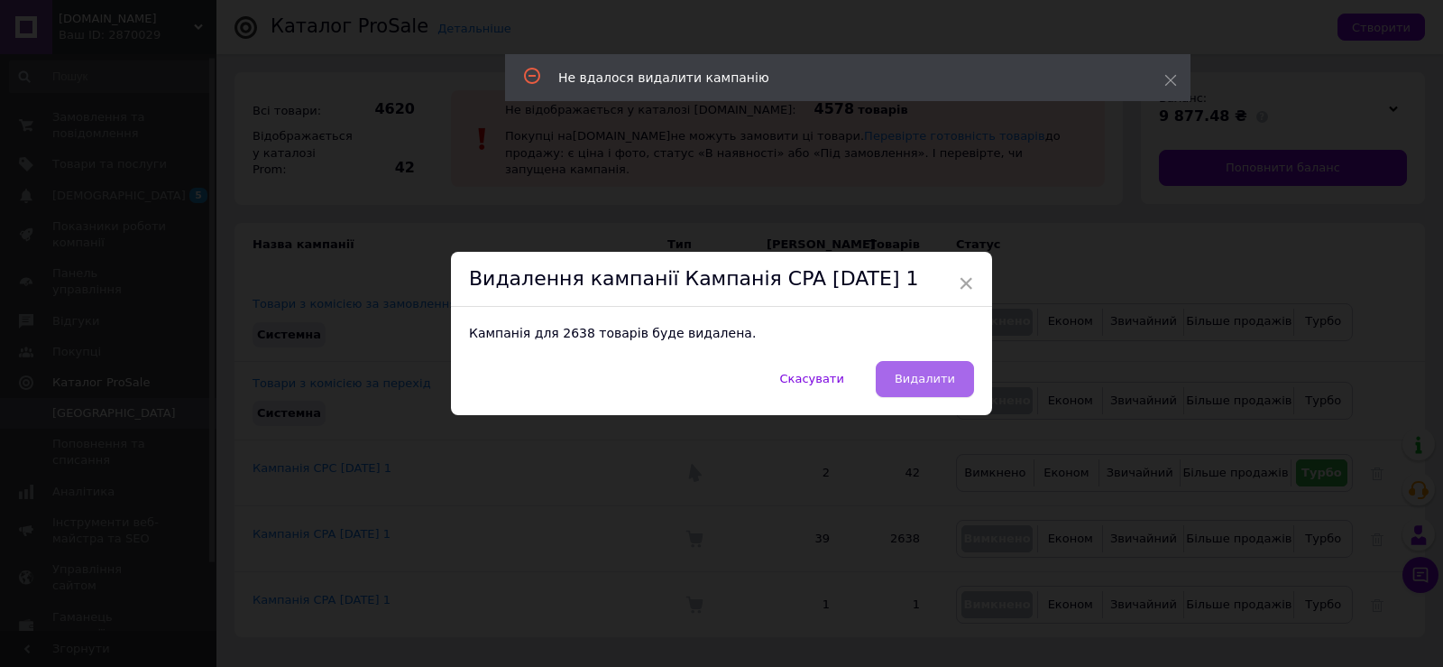
click at [941, 375] on span "Видалити" at bounding box center [925, 379] width 60 height 14
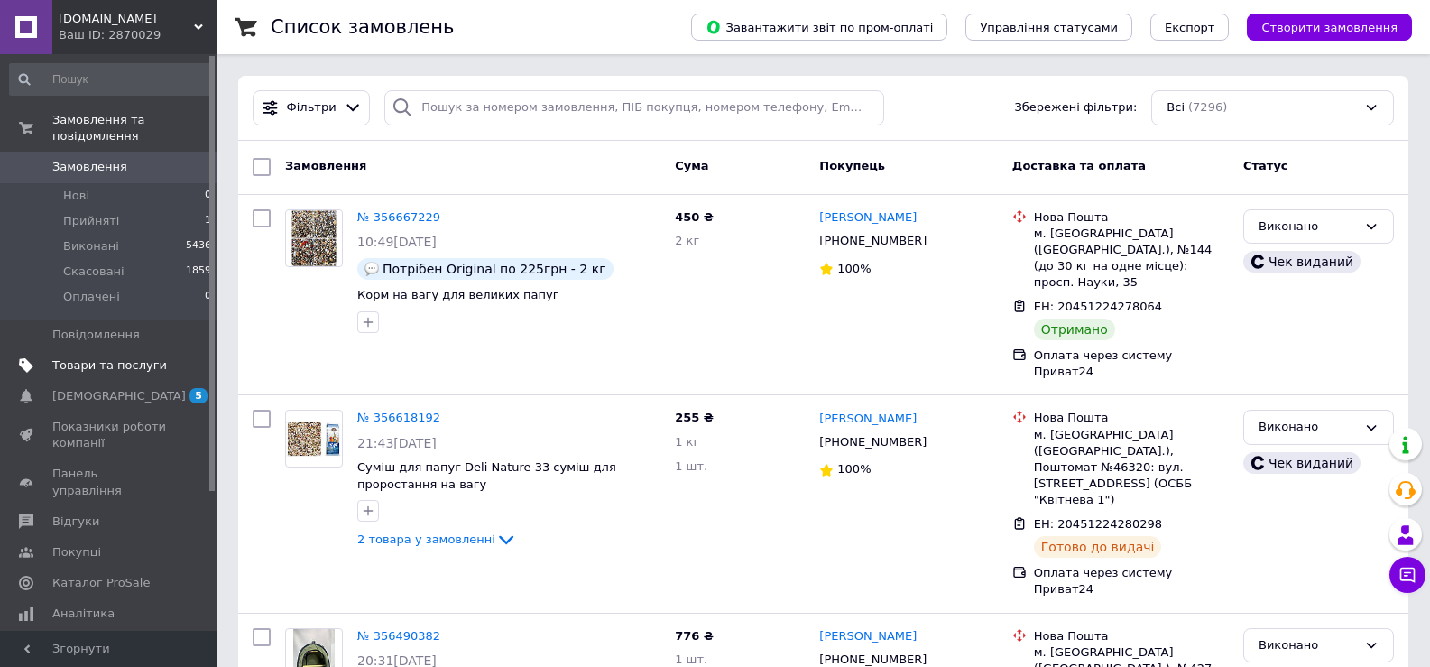
click at [129, 357] on span "Товари та послуги" at bounding box center [109, 365] width 115 height 16
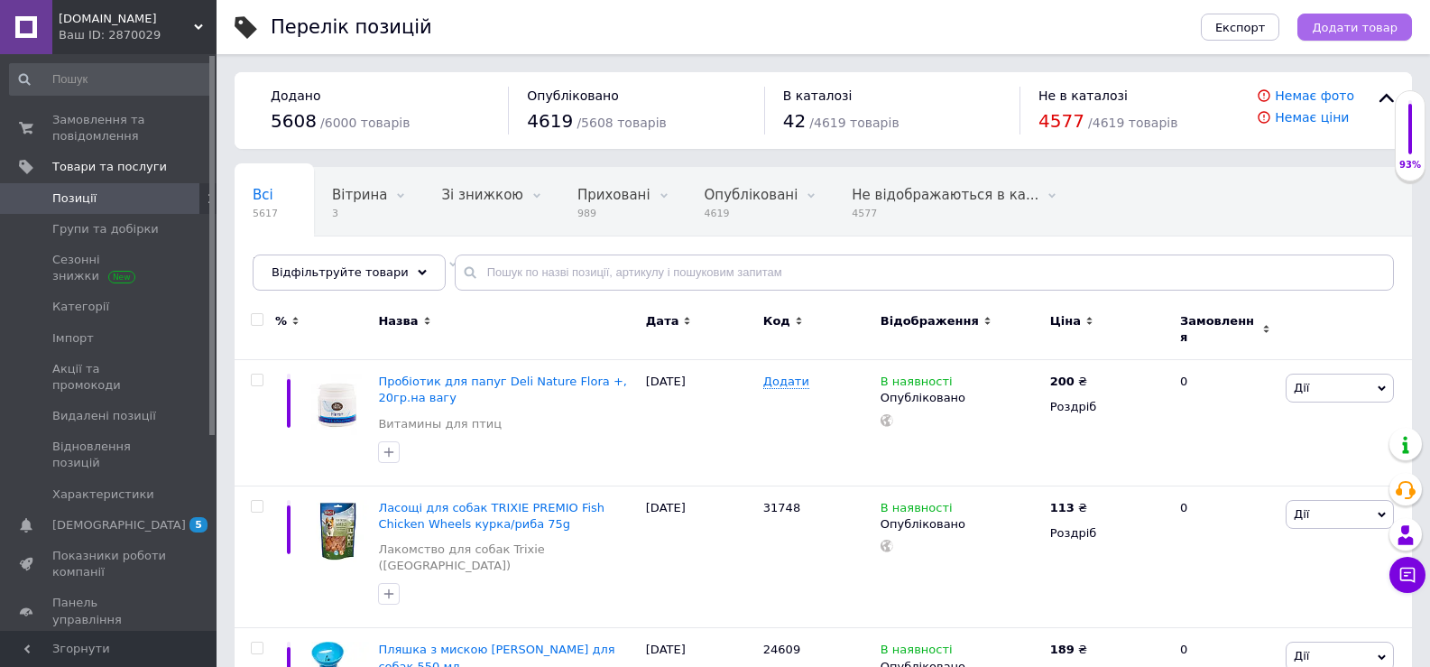
click at [1391, 29] on span "Додати товар" at bounding box center [1355, 28] width 86 height 14
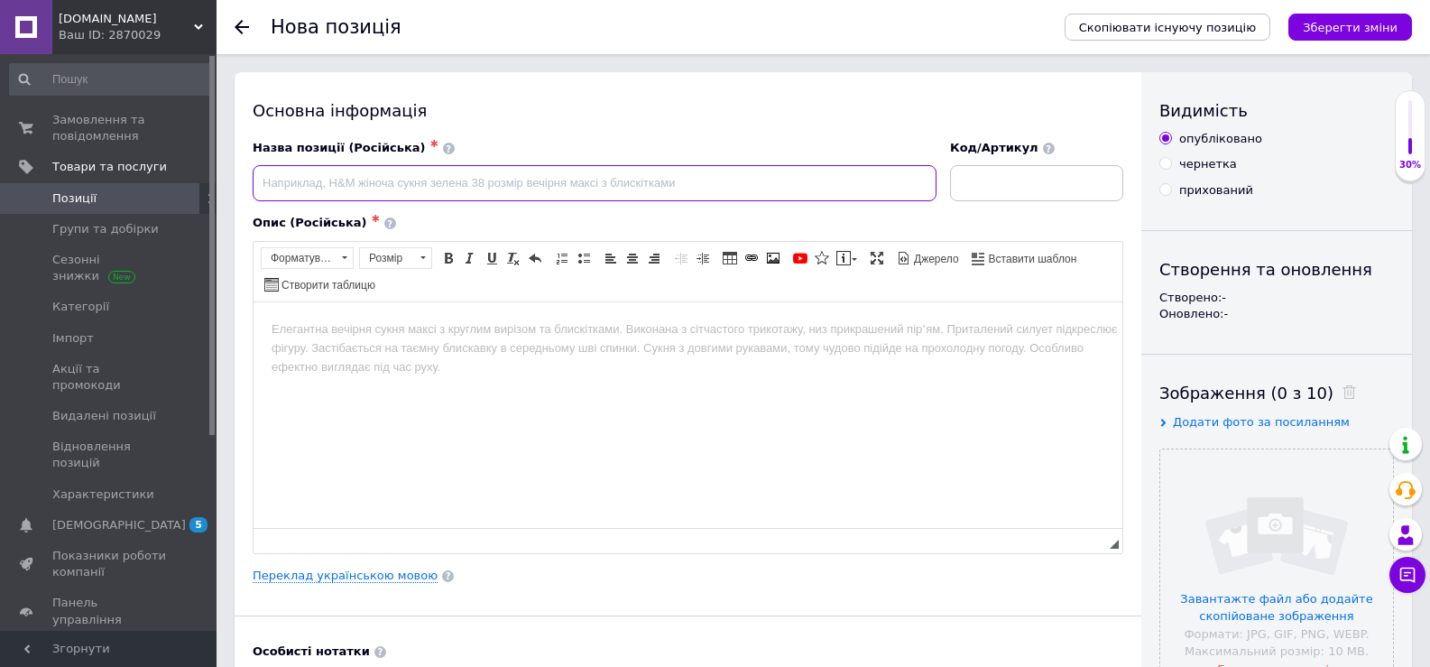
click at [427, 195] on input at bounding box center [595, 183] width 684 height 36
paste input "Краплі для собак Virbac Ізотік 10 мл"
type input "Краплі для собак Virbac Ізотік 10 мл"
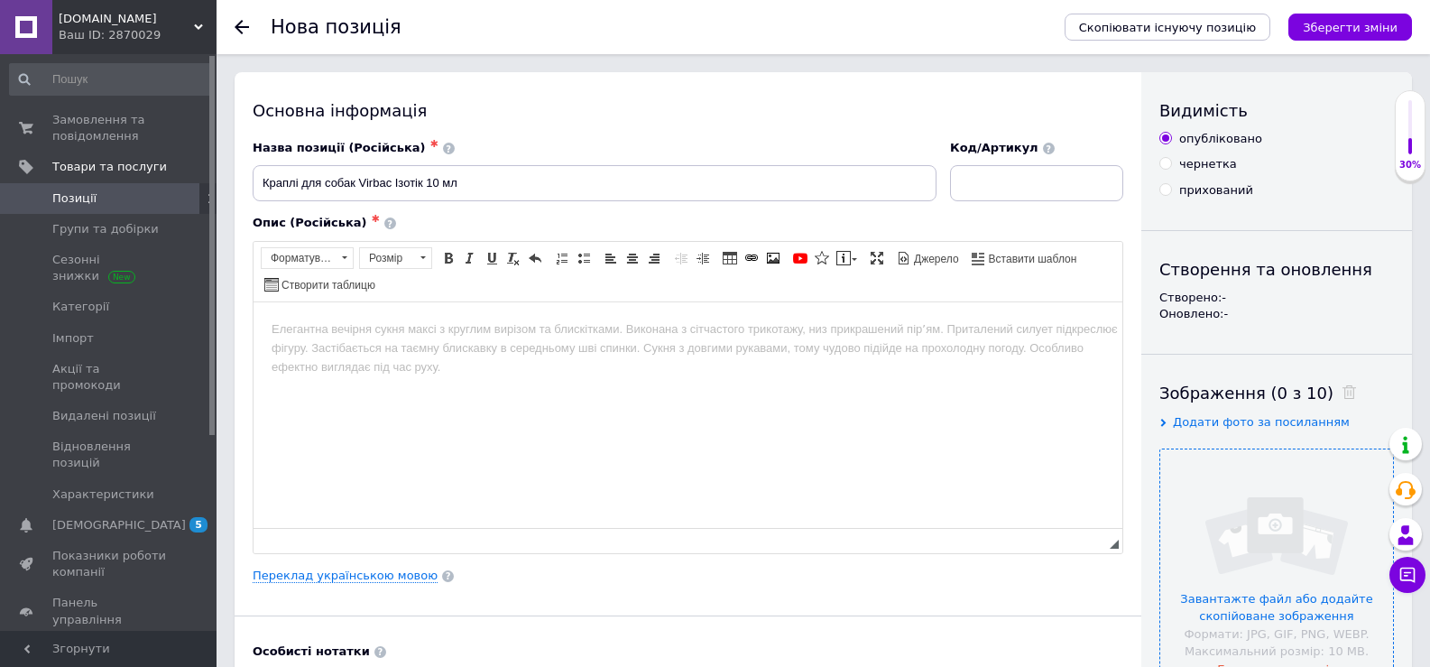
click at [1220, 517] on input "file" at bounding box center [1276, 565] width 233 height 233
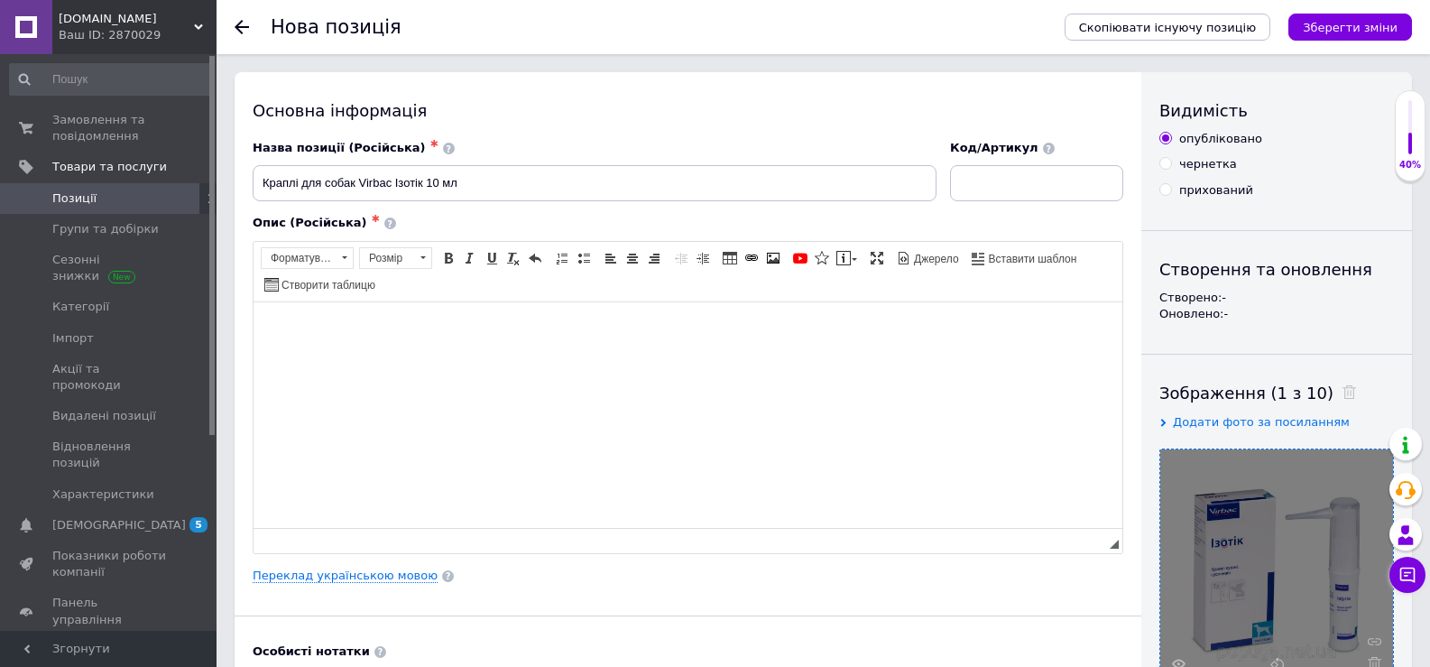
click at [422, 356] on html at bounding box center [687, 328] width 869 height 55
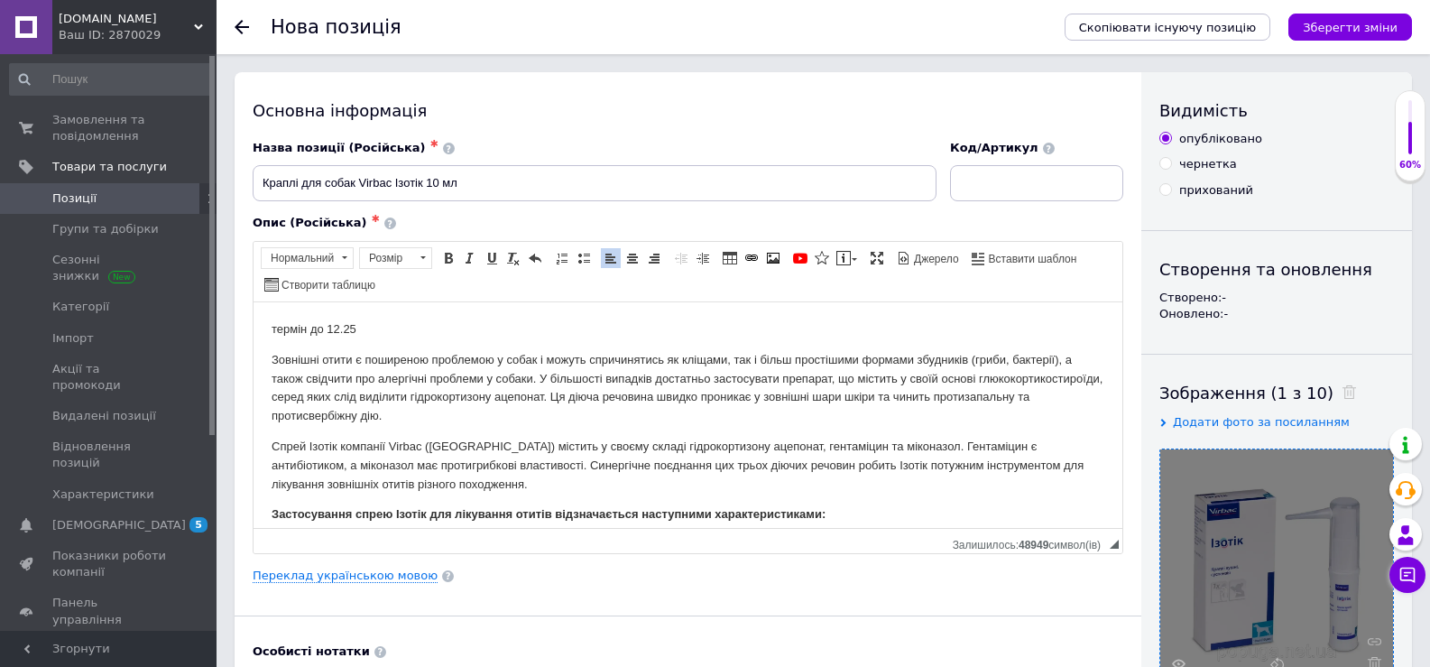
click at [281, 327] on p "термін до 12.25" at bounding box center [688, 328] width 833 height 19
drag, startPoint x: 281, startPoint y: 327, endPoint x: 348, endPoint y: 328, distance: 67.7
click at [353, 328] on p "термін до 12.25" at bounding box center [688, 328] width 833 height 19
click at [281, 331] on p "термін до 12.25" at bounding box center [688, 328] width 833 height 19
click at [279, 327] on p "термін до 12.25" at bounding box center [688, 328] width 833 height 19
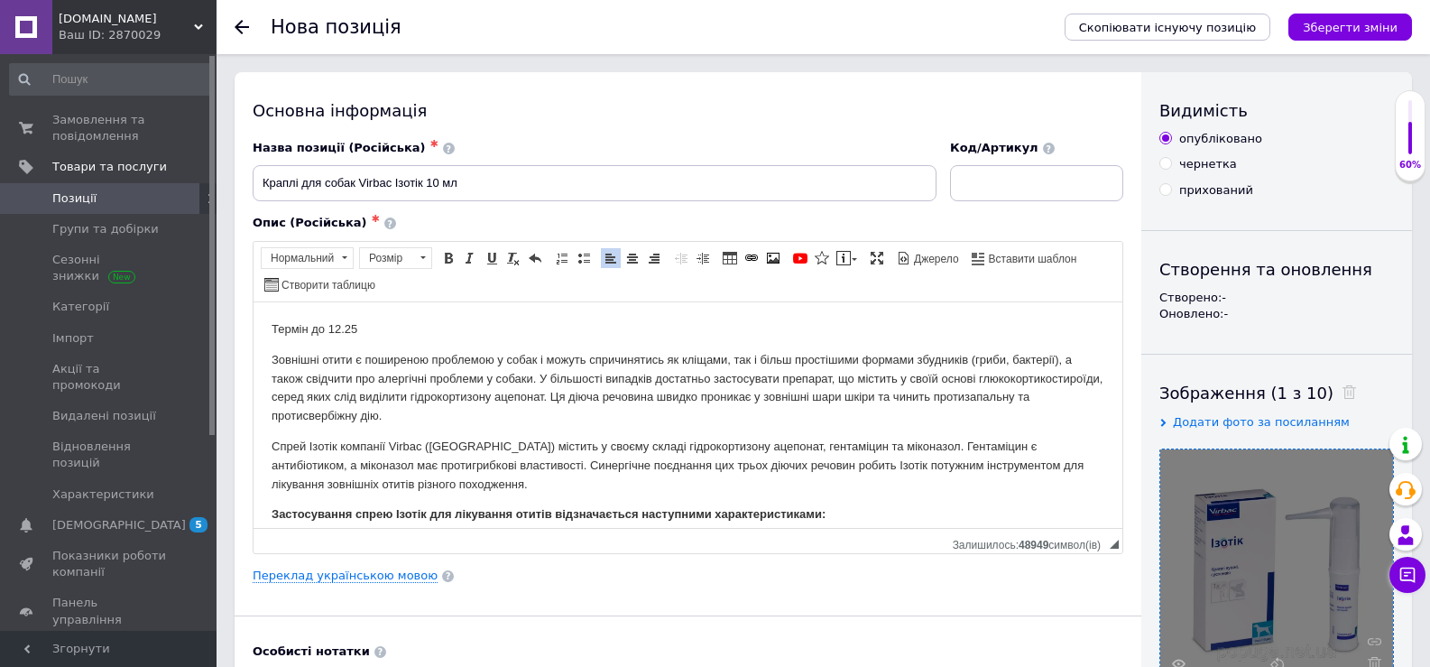
click at [284, 332] on p "Термін до 12.25" at bounding box center [688, 328] width 833 height 19
click at [355, 333] on p "Термін до 12.25" at bounding box center [688, 328] width 833 height 19
click at [305, 327] on p "Термін до 12.25" at bounding box center [688, 328] width 833 height 19
click at [287, 336] on p "Термін придатності до 12.25" at bounding box center [688, 328] width 833 height 19
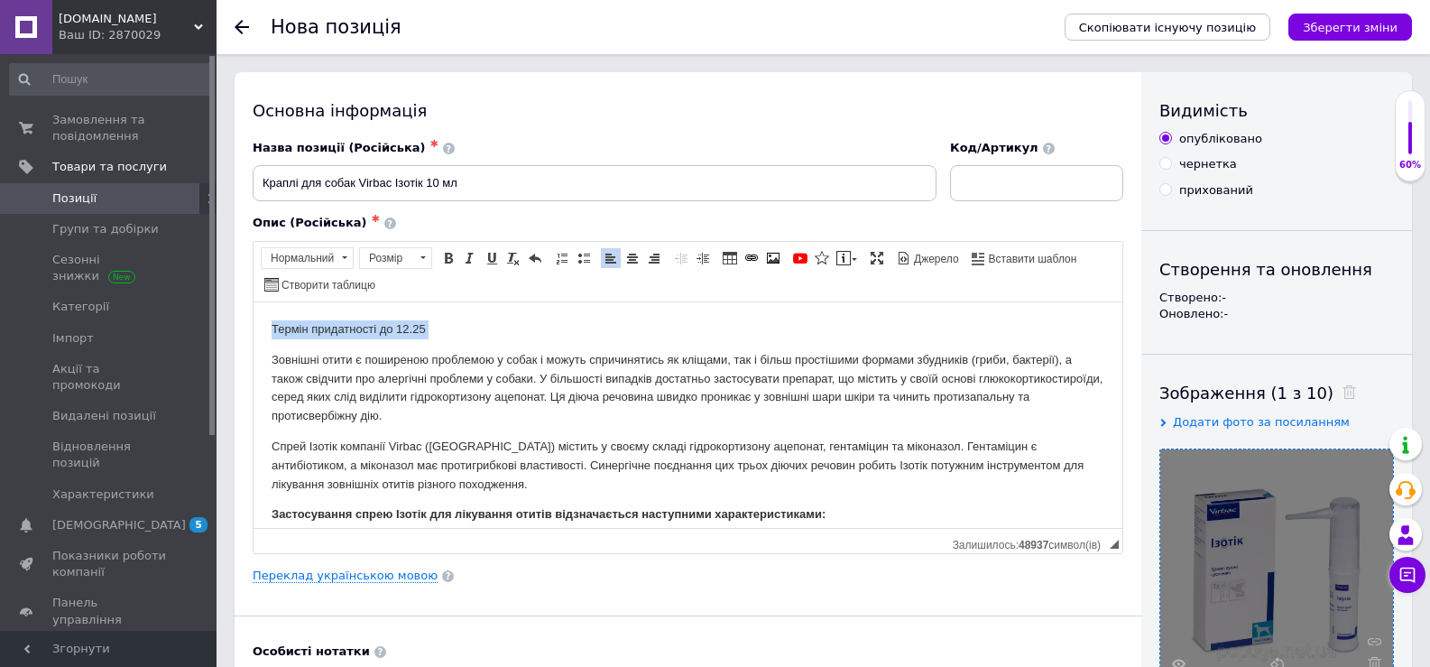
drag, startPoint x: 287, startPoint y: 336, endPoint x: 429, endPoint y: 337, distance: 142.5
click at [429, 337] on p "Термін придатності до 12.25" at bounding box center [688, 328] width 833 height 19
click at [447, 258] on span at bounding box center [448, 258] width 14 height 14
click at [514, 320] on p "Термін придатності до 12.25" at bounding box center [688, 328] width 833 height 19
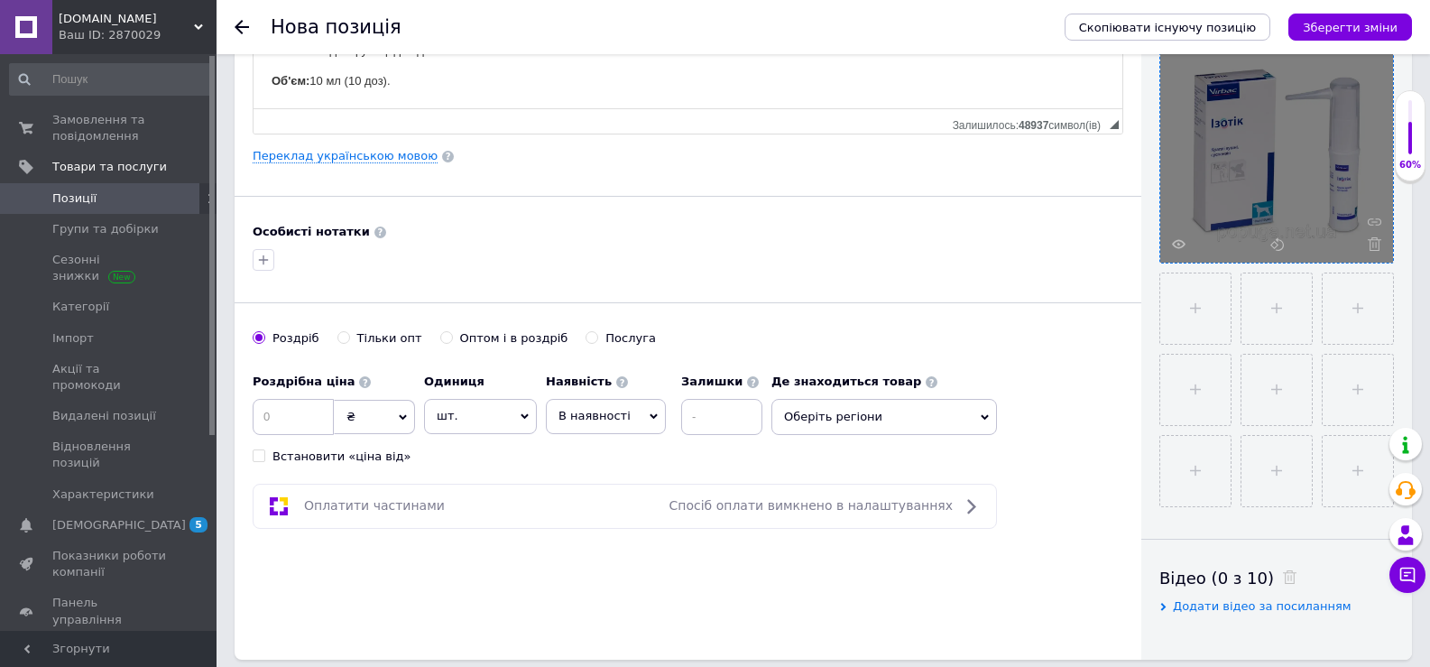
scroll to position [451, 0]
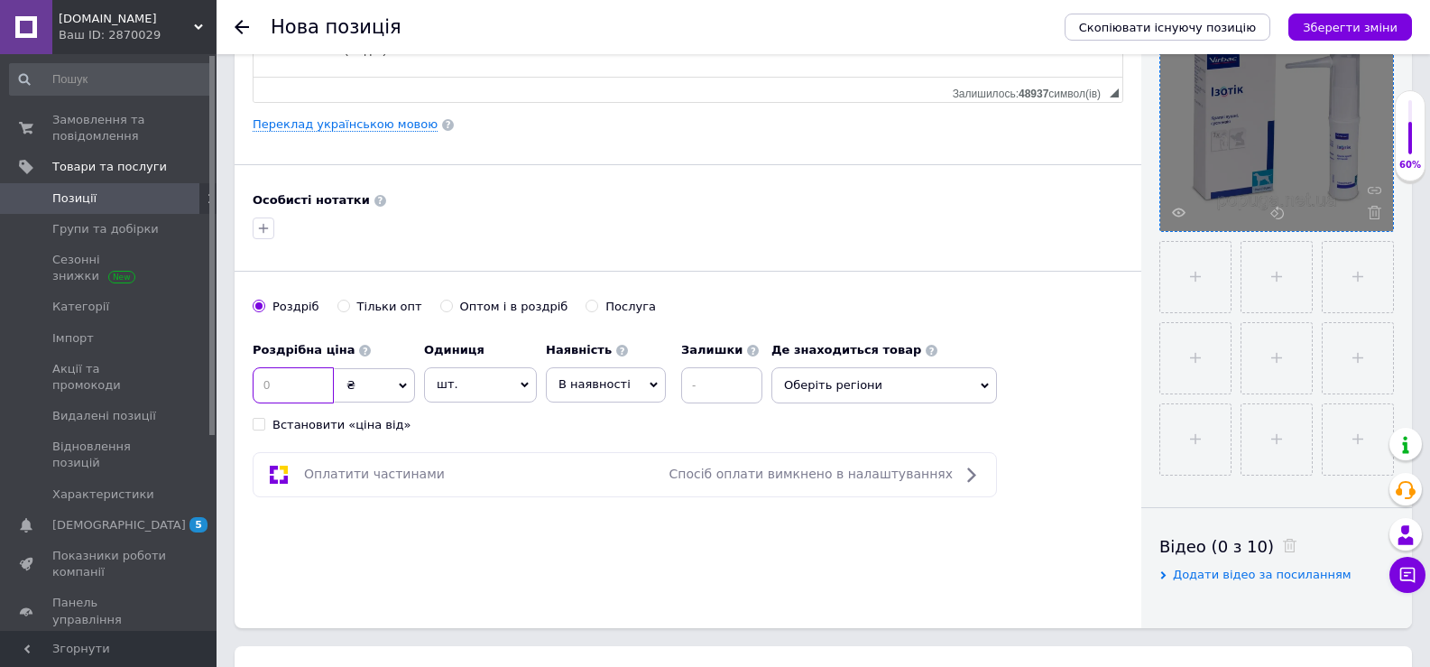
click at [290, 393] on input at bounding box center [293, 385] width 81 height 36
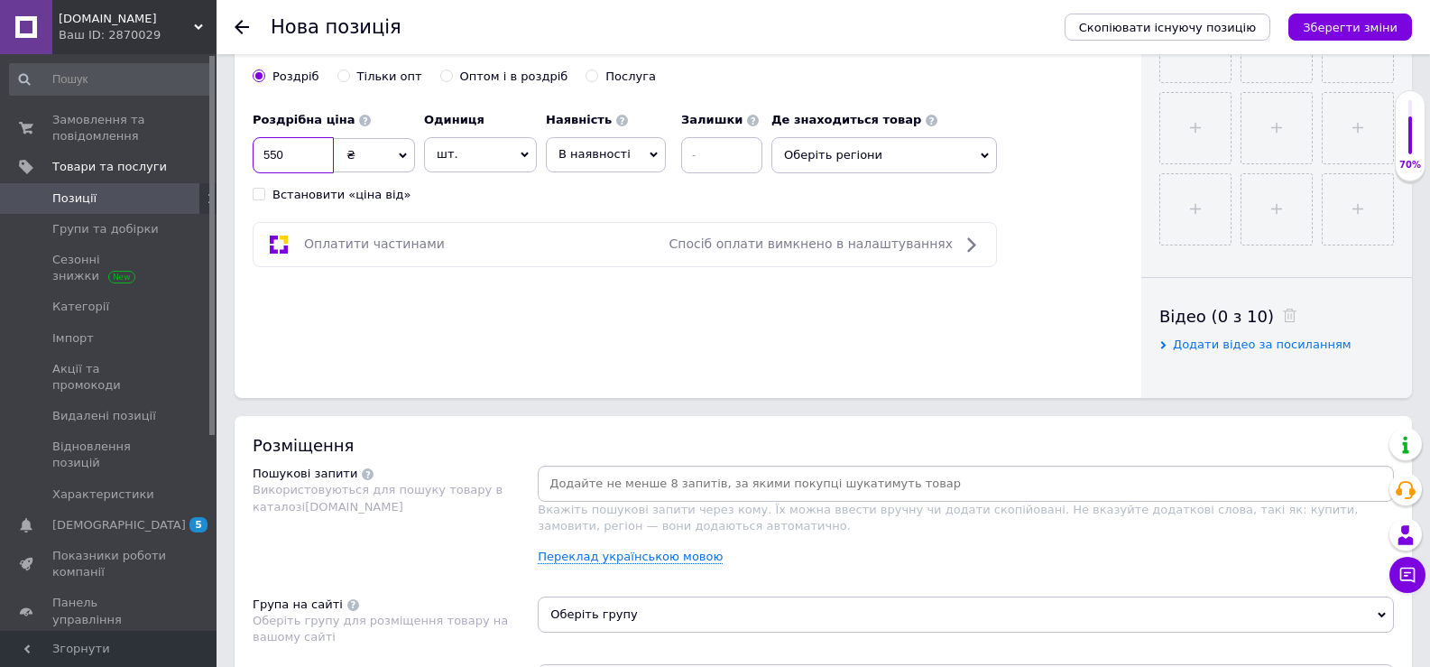
scroll to position [722, 0]
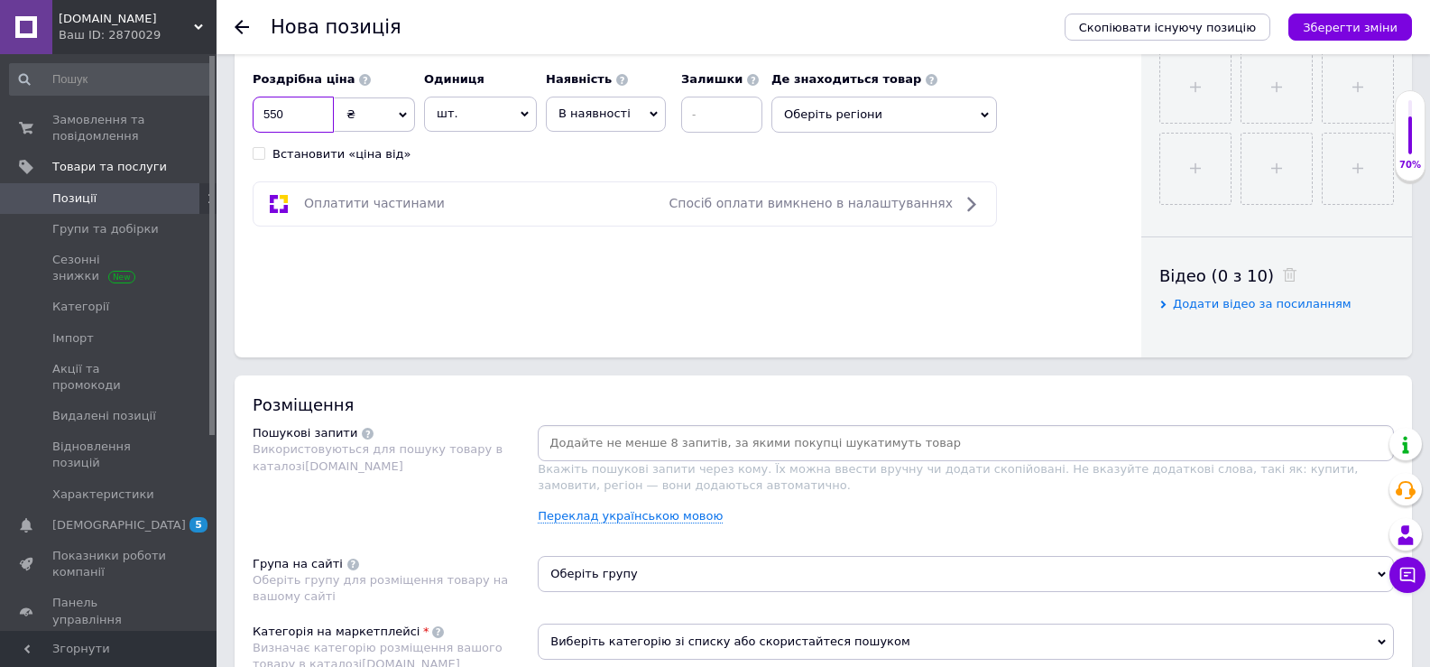
type input "550"
click at [638, 445] on input at bounding box center [965, 442] width 849 height 27
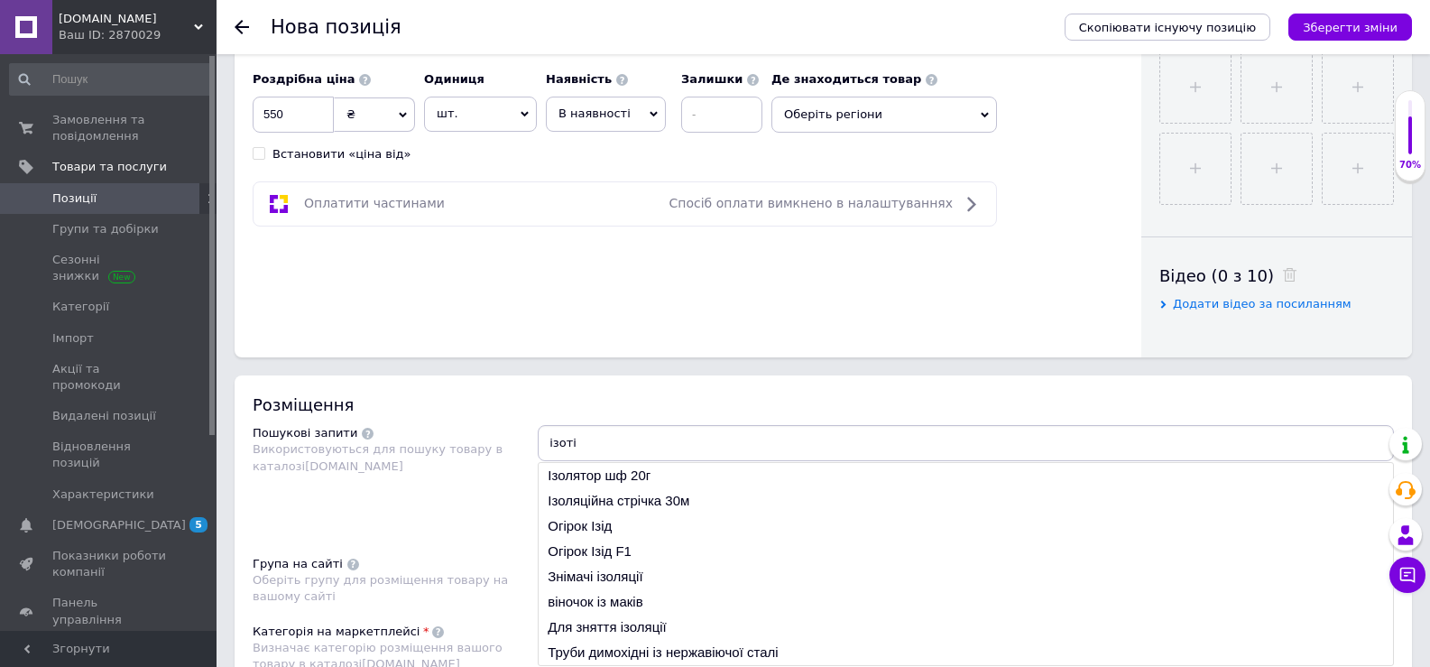
type input "ізотік"
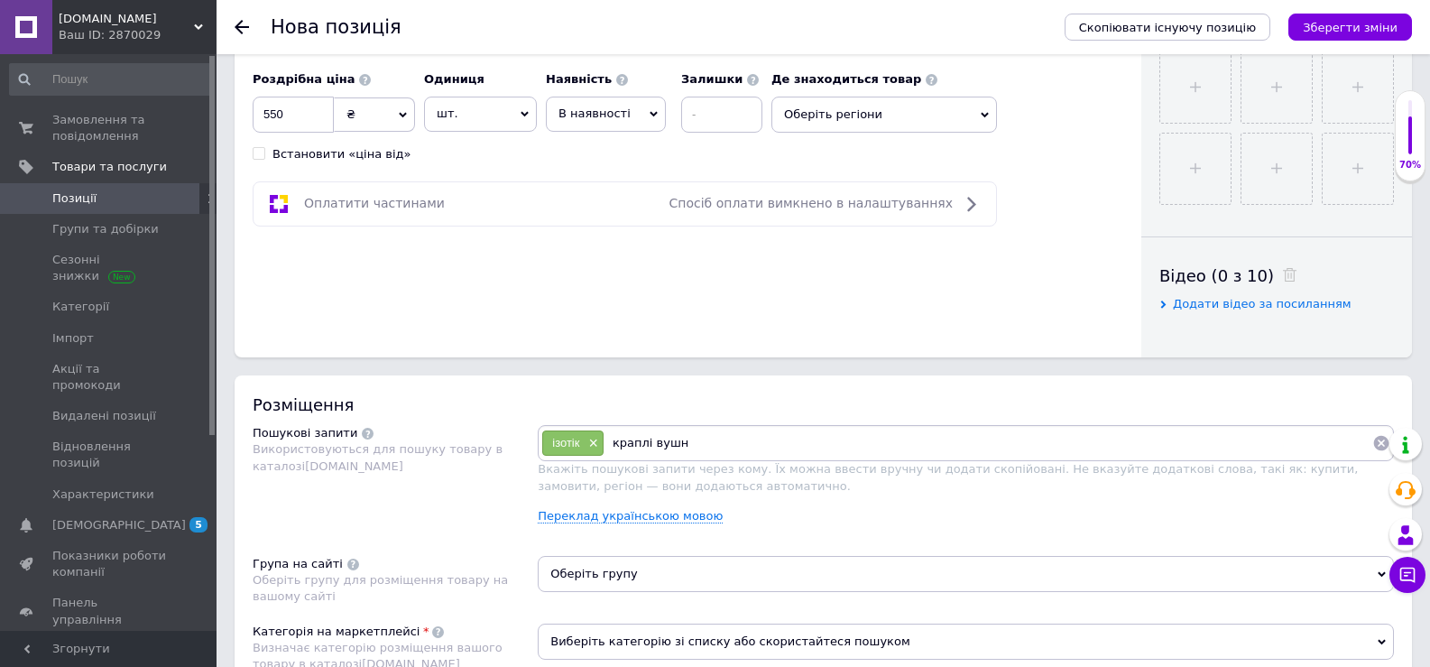
type input "краплі вушні"
type input "ушние капли"
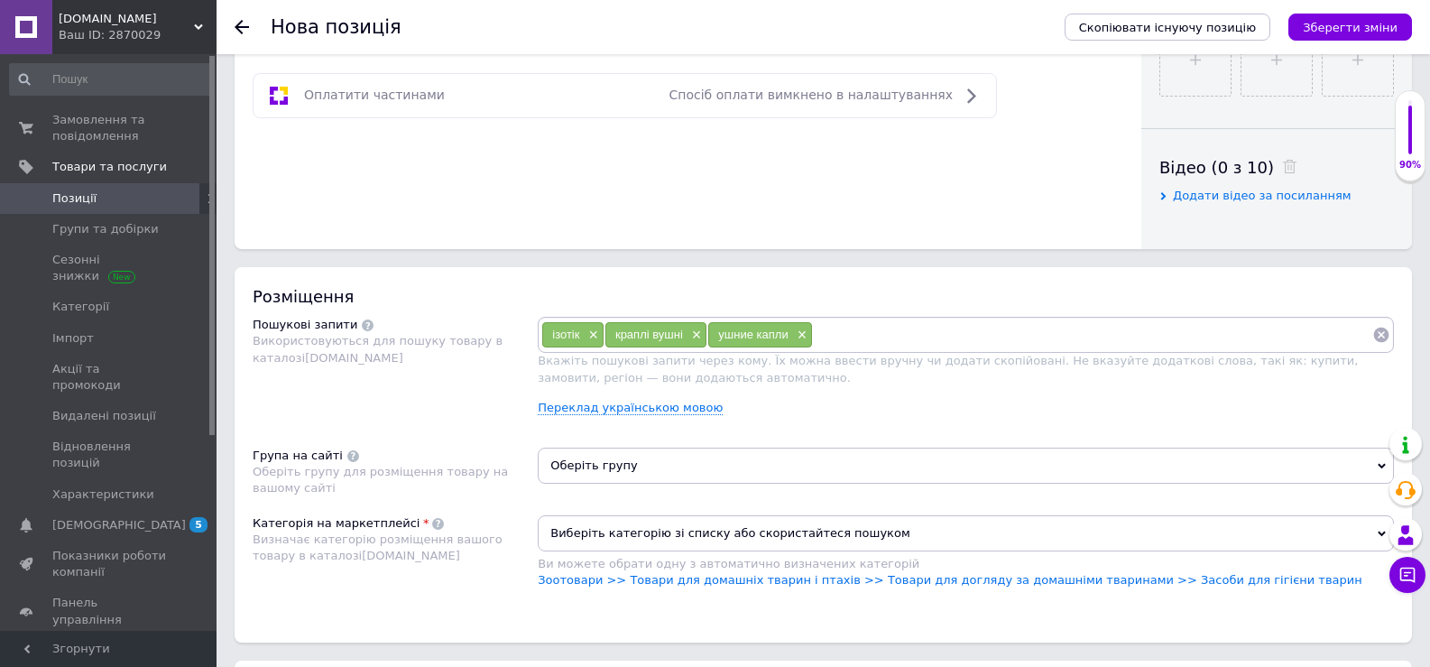
scroll to position [992, 0]
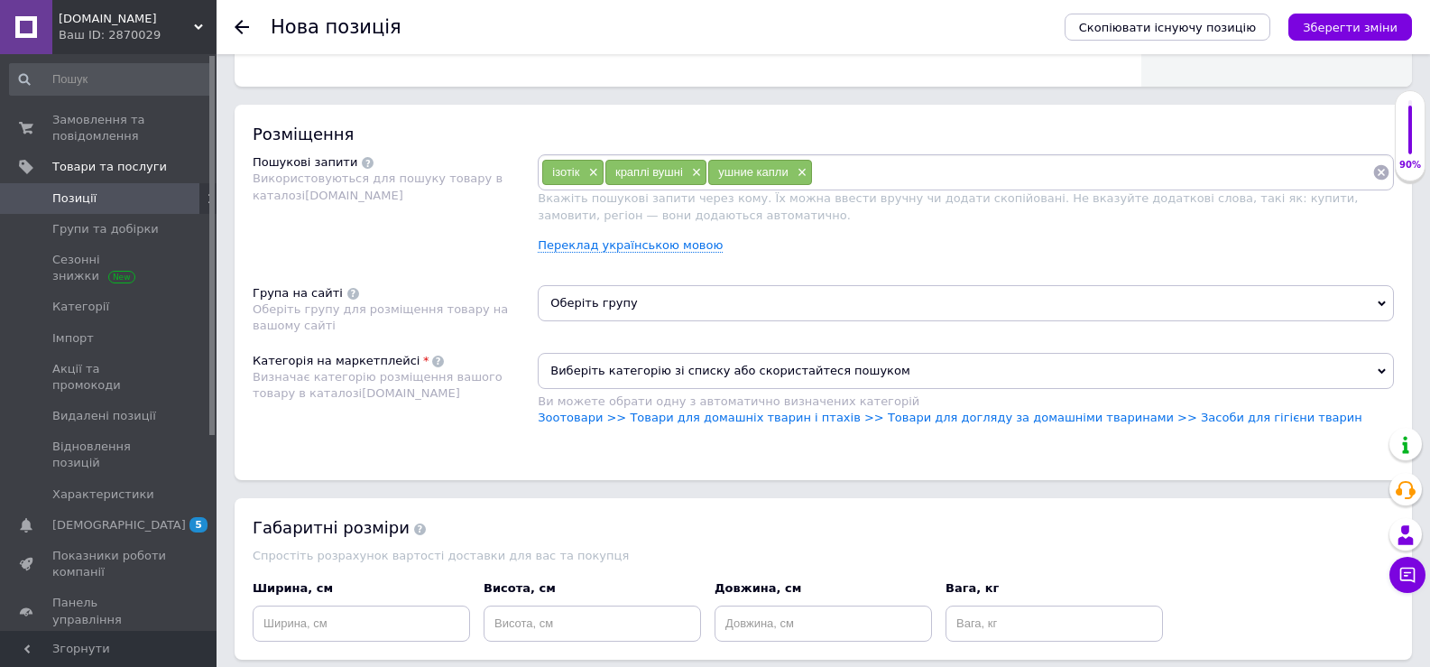
click at [654, 427] on div "Виберіть категорію зі списку або скористайтеся пошуком Ви можете обрати одну з …" at bounding box center [966, 398] width 856 height 91
click at [658, 424] on link "Зоотовари >> Товари для домашніх тварин і птахів >> Товари для догляду за домаш…" at bounding box center [950, 417] width 825 height 14
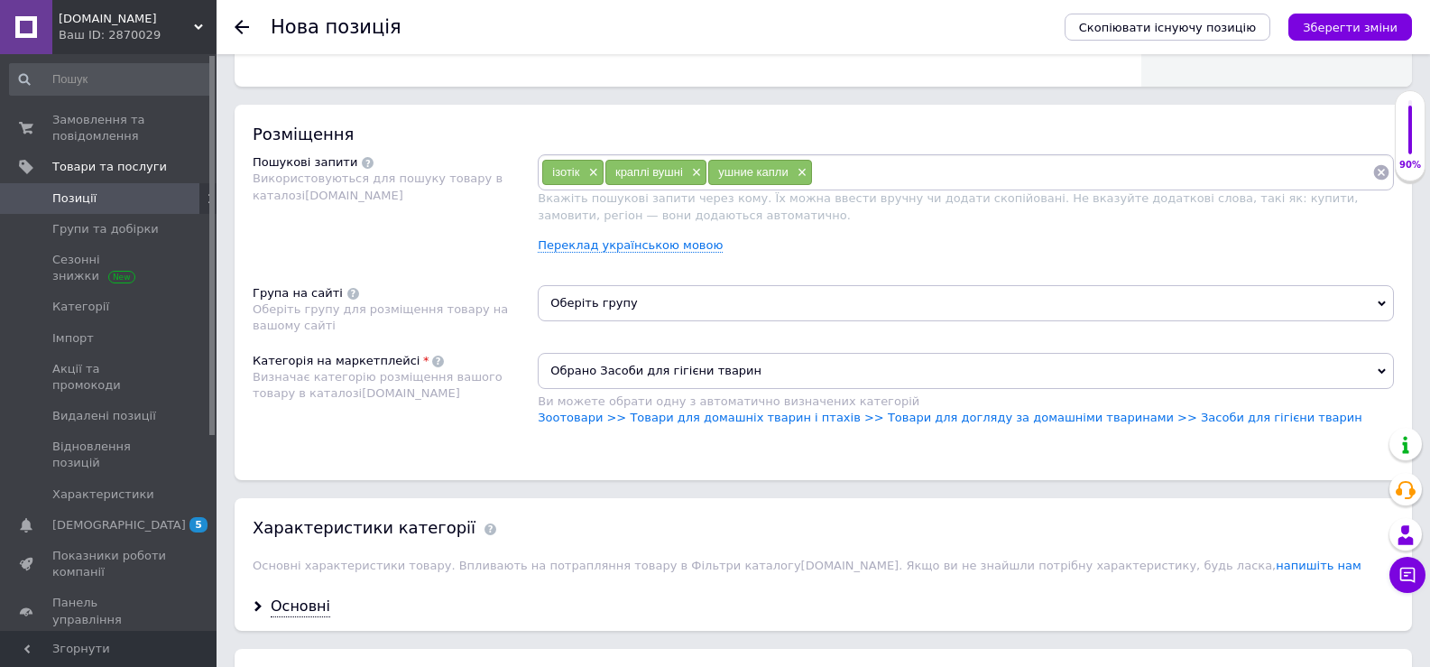
click at [635, 296] on span "Оберіть групу" at bounding box center [966, 303] width 856 height 36
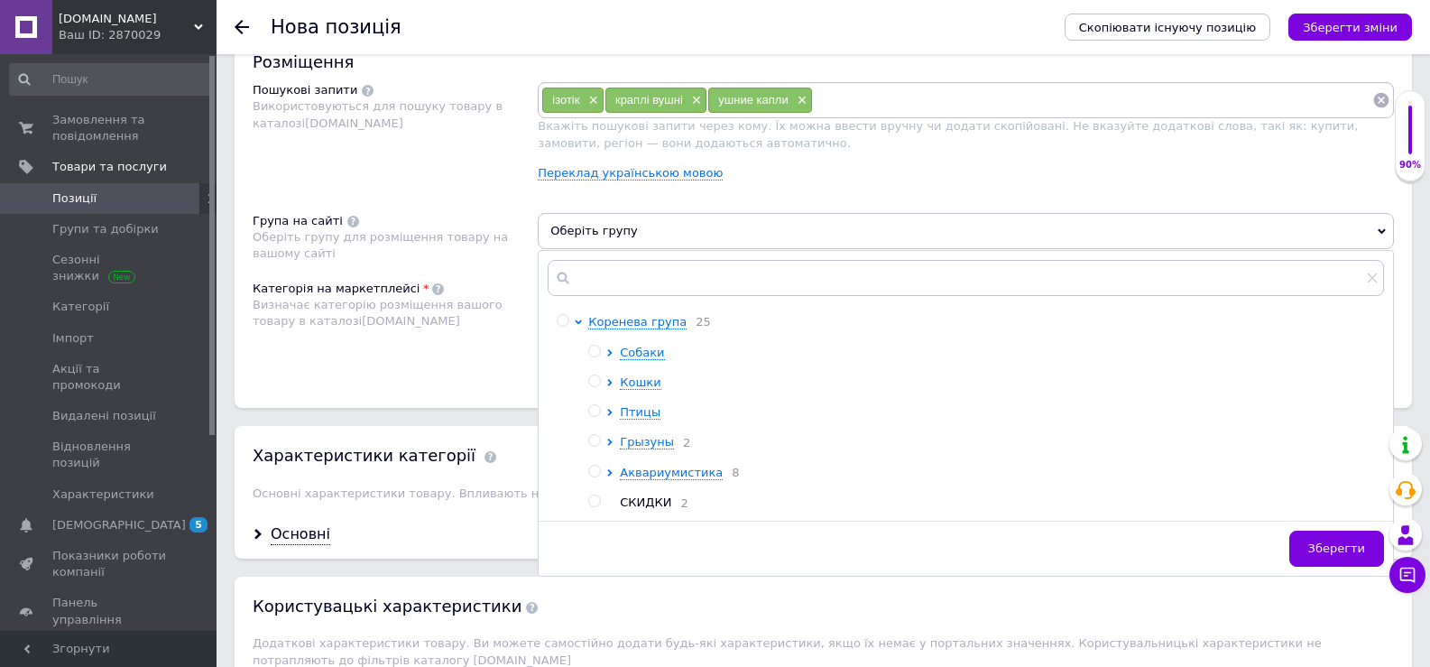
scroll to position [1173, 0]
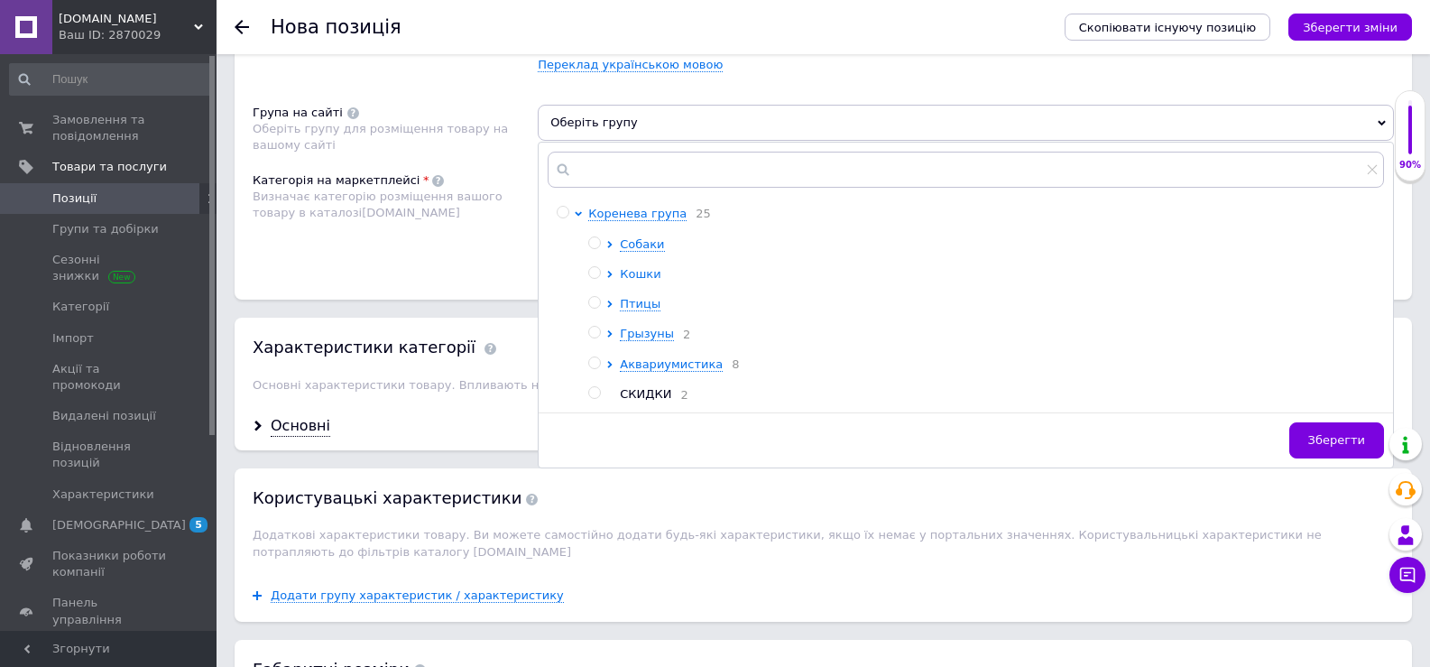
click at [610, 275] on icon at bounding box center [610, 274] width 5 height 7
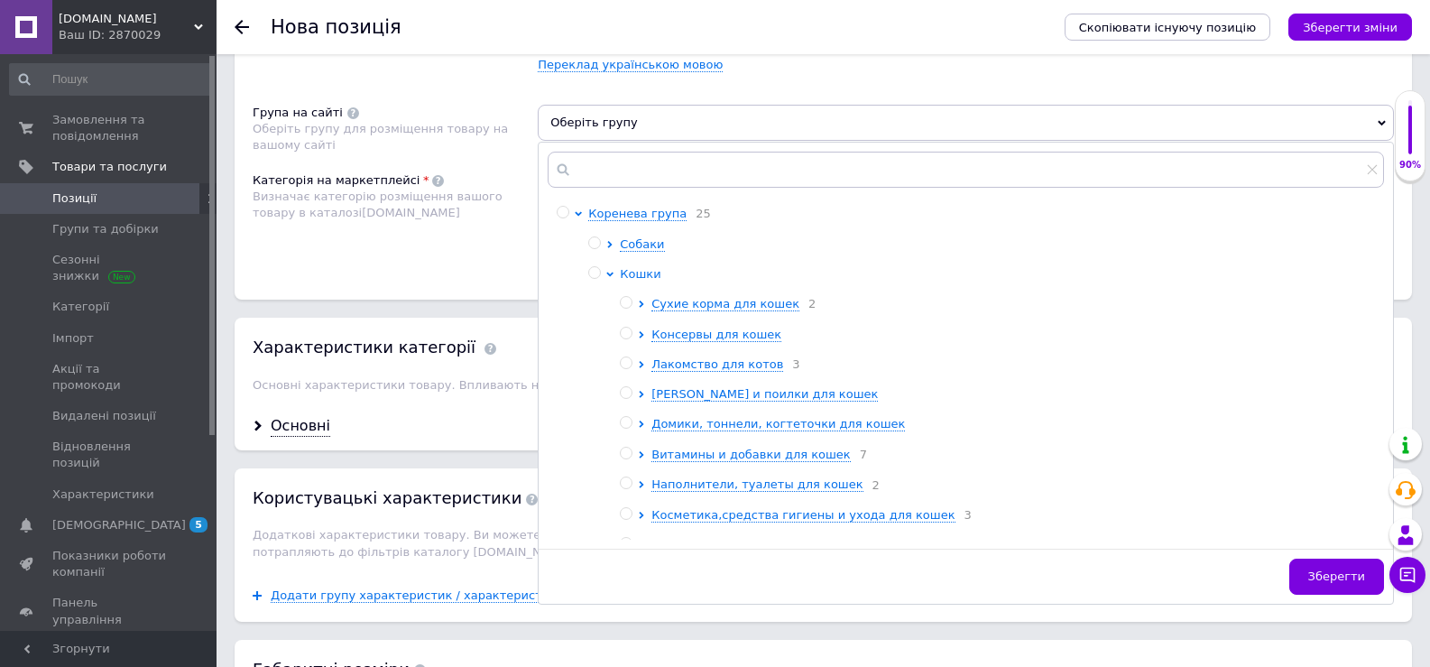
click at [610, 274] on icon at bounding box center [610, 274] width 7 height 5
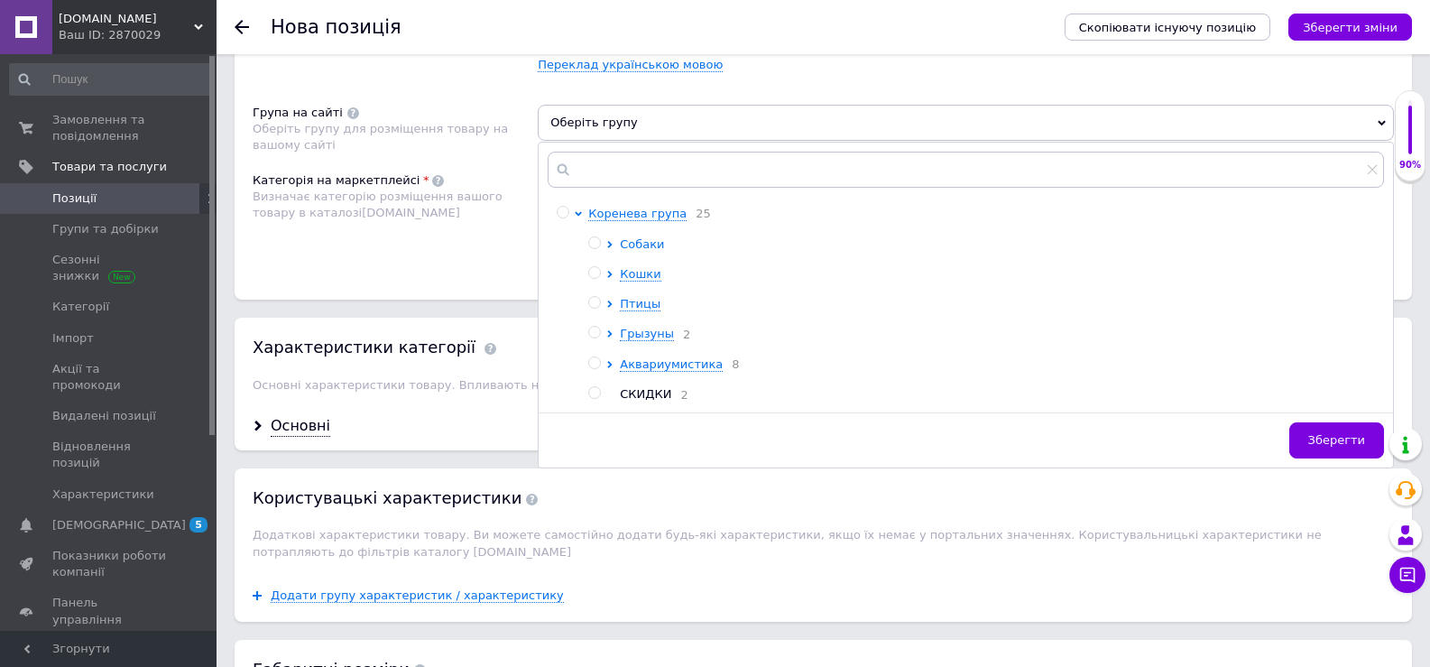
click at [610, 246] on icon at bounding box center [610, 244] width 5 height 7
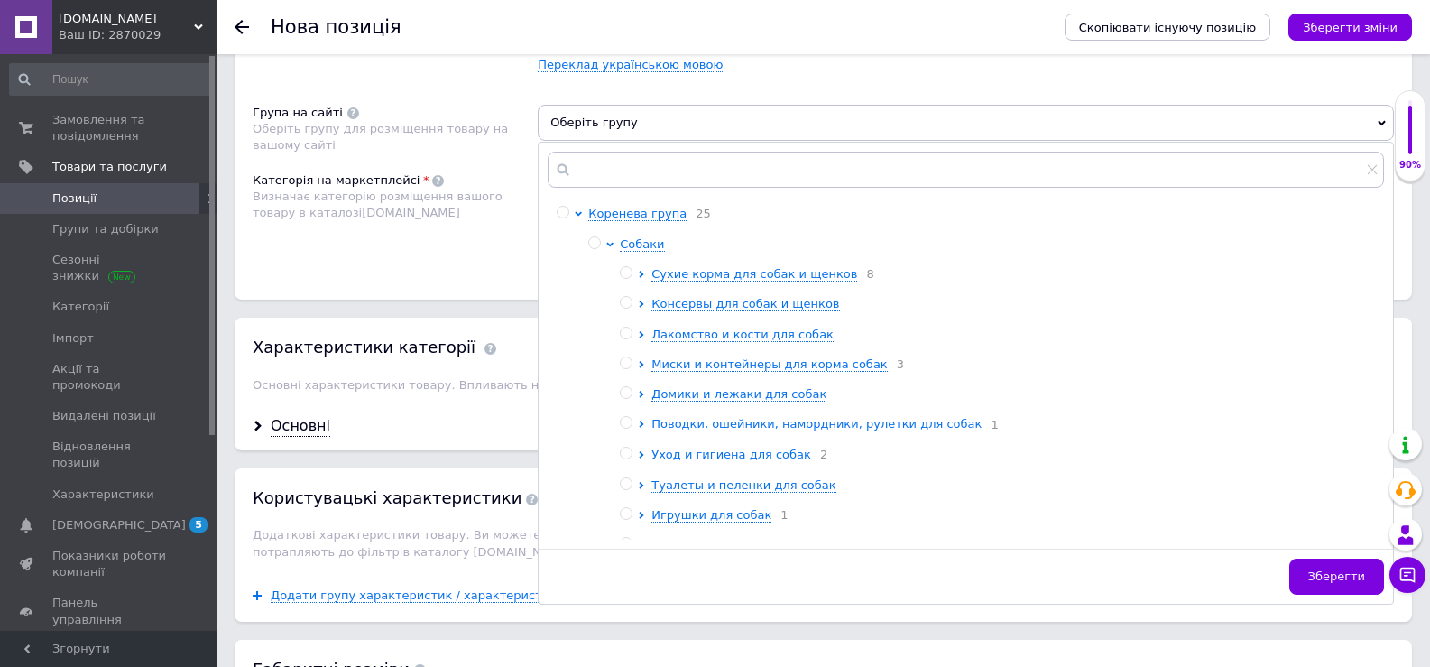
click at [640, 458] on icon at bounding box center [642, 454] width 5 height 7
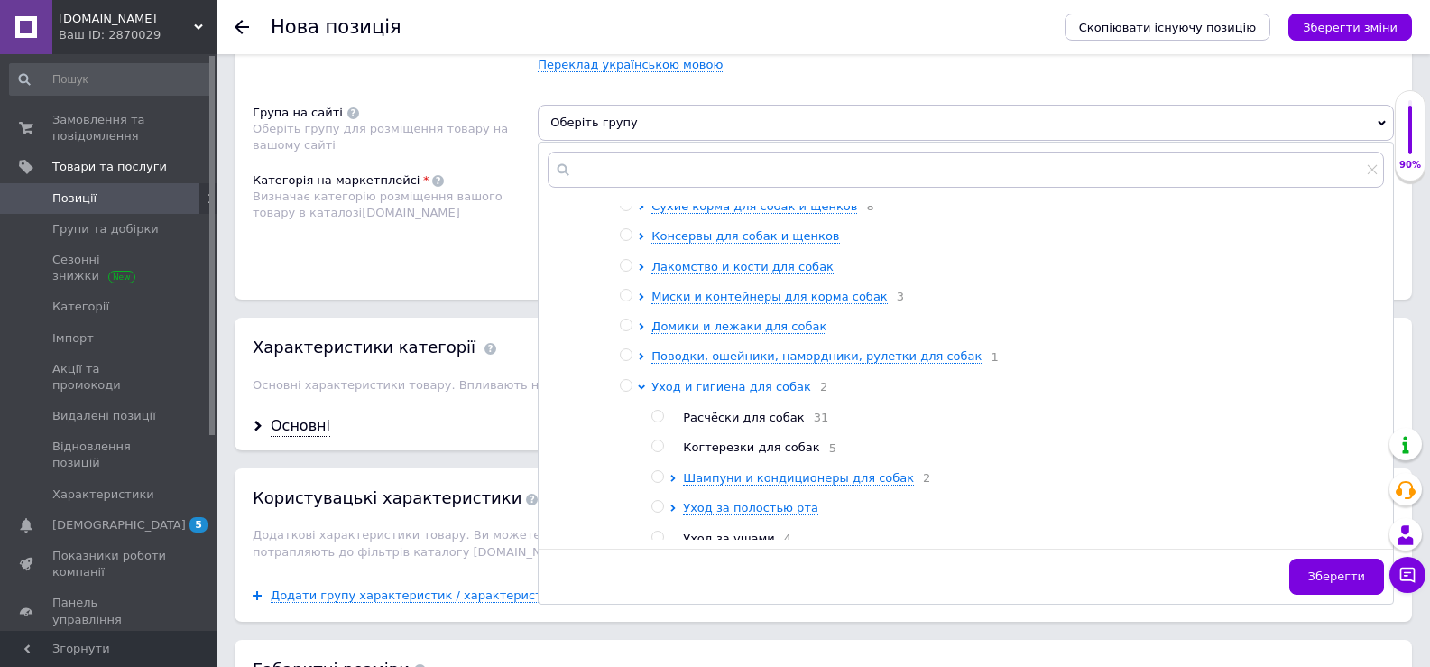
scroll to position [180, 0]
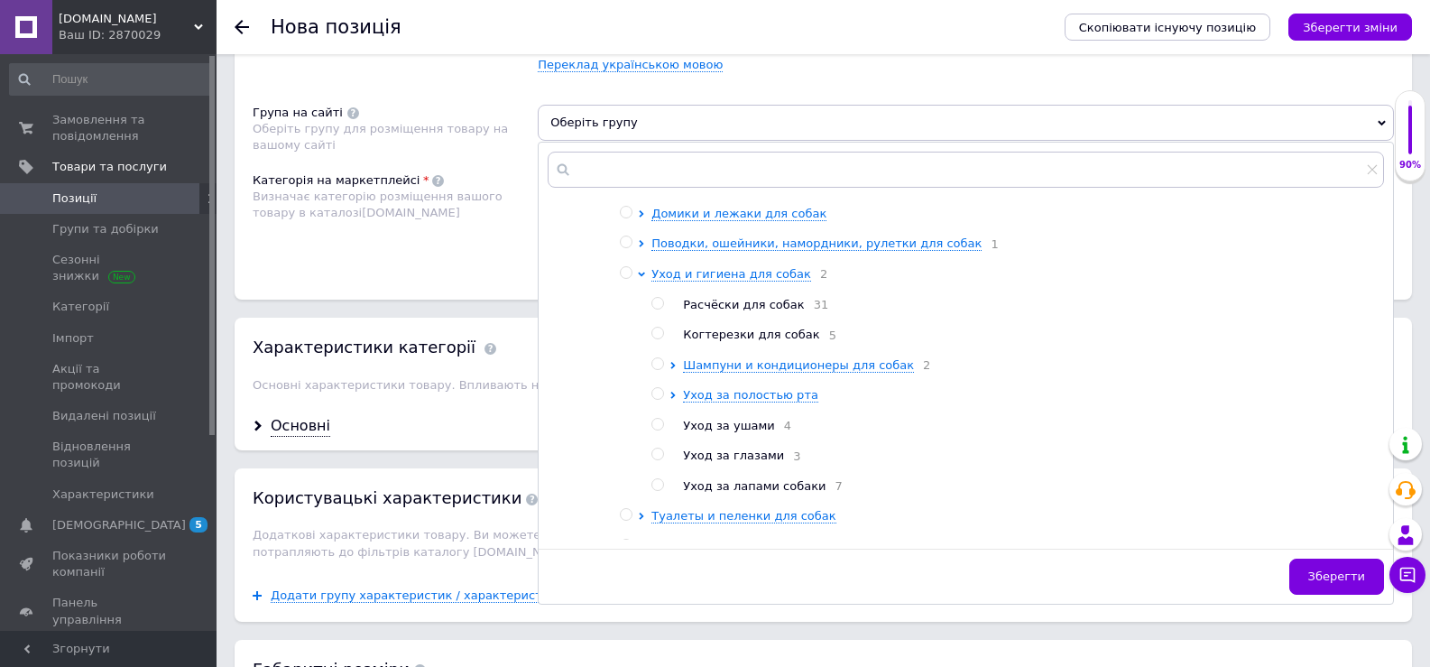
click at [652, 430] on input "radio" at bounding box center [657, 425] width 12 height 12
radio input "true"
click at [483, 330] on div "Характеристики категорії Основні характеристики товару. Впливають на потраплянн…" at bounding box center [823, 360] width 1177 height 84
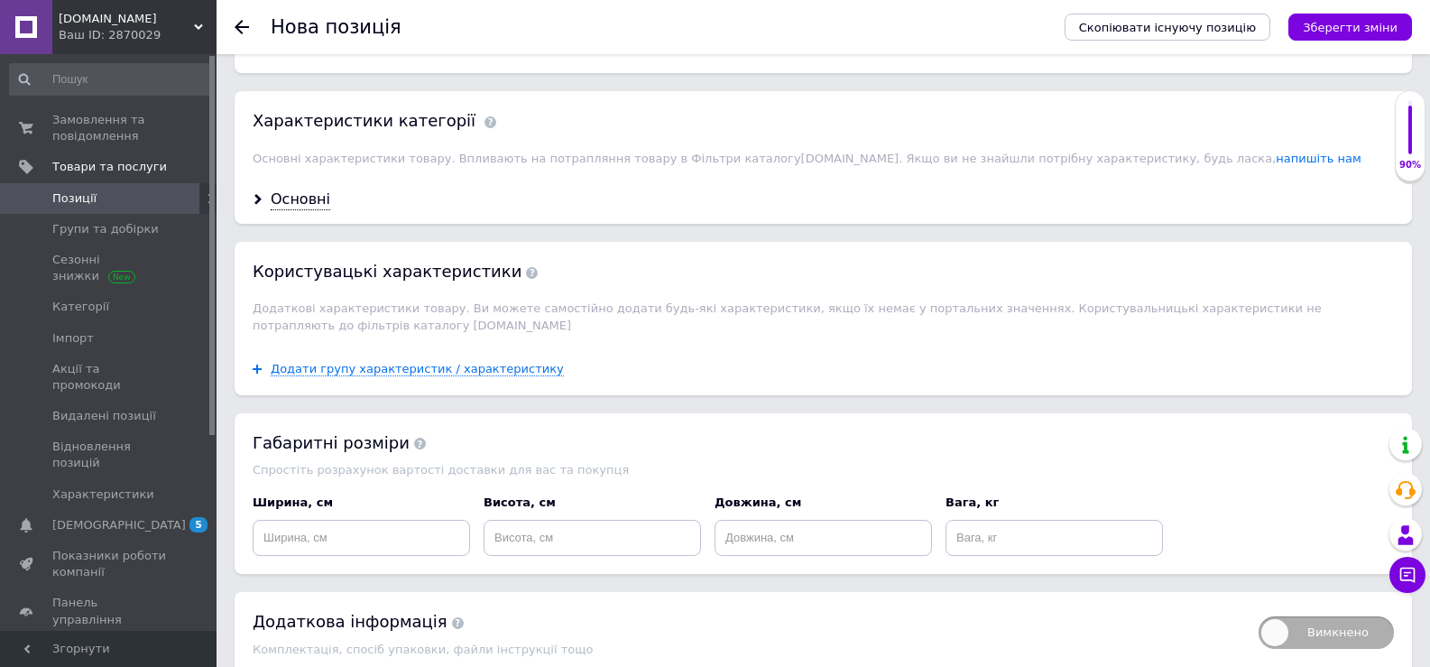
scroll to position [1654, 0]
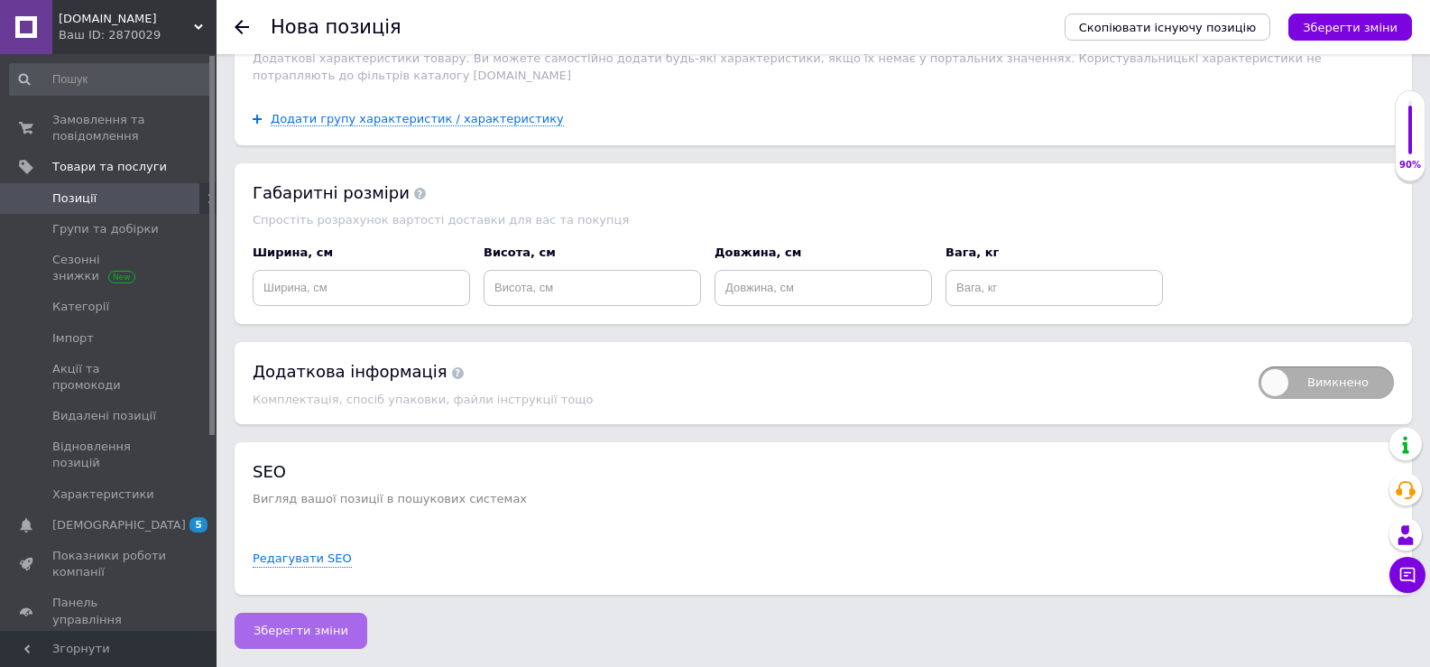
click at [333, 629] on span "Зберегти зміни" at bounding box center [300, 630] width 95 height 14
